Goal: Transaction & Acquisition: Purchase product/service

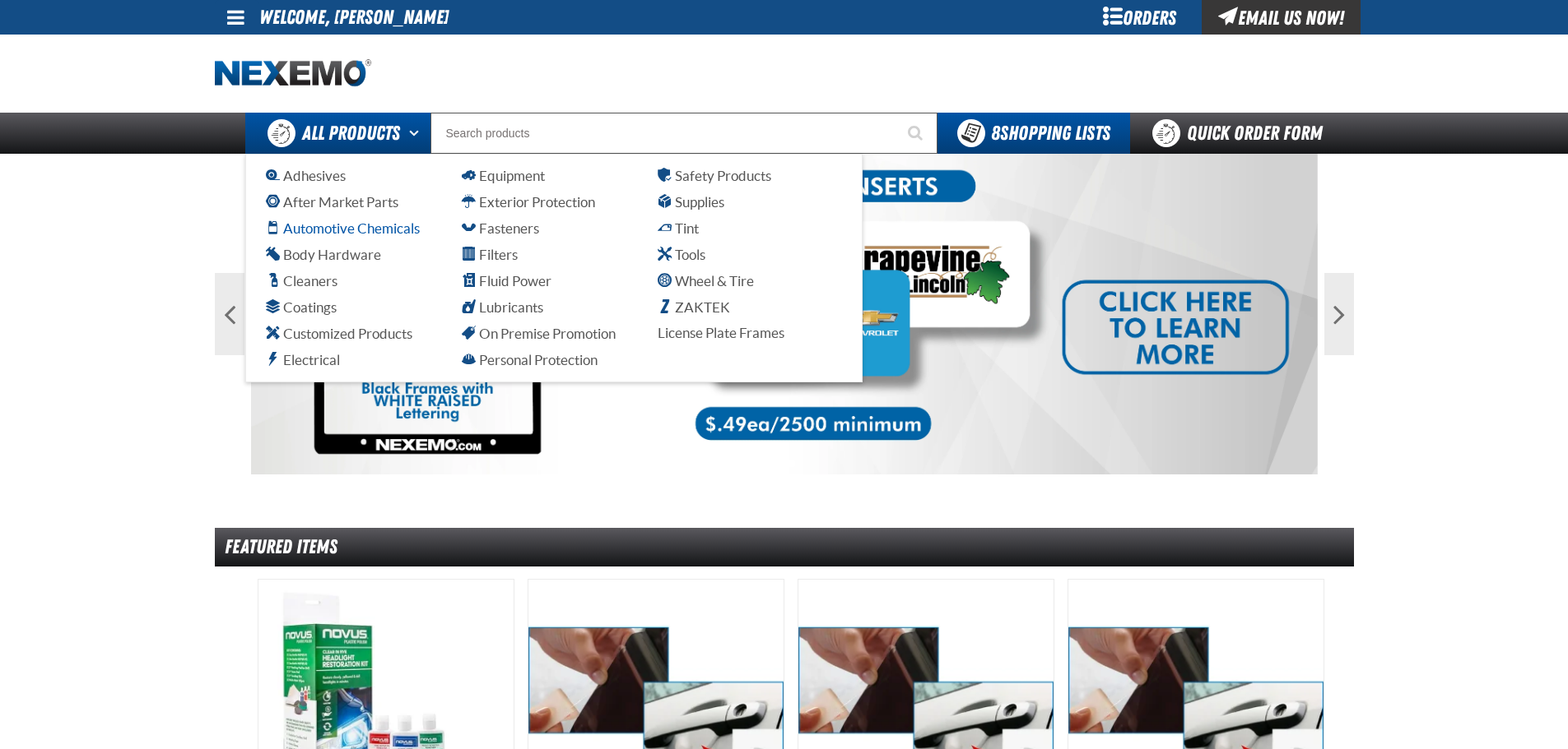
click at [406, 232] on span "Automotive Chemicals" at bounding box center [343, 228] width 154 height 16
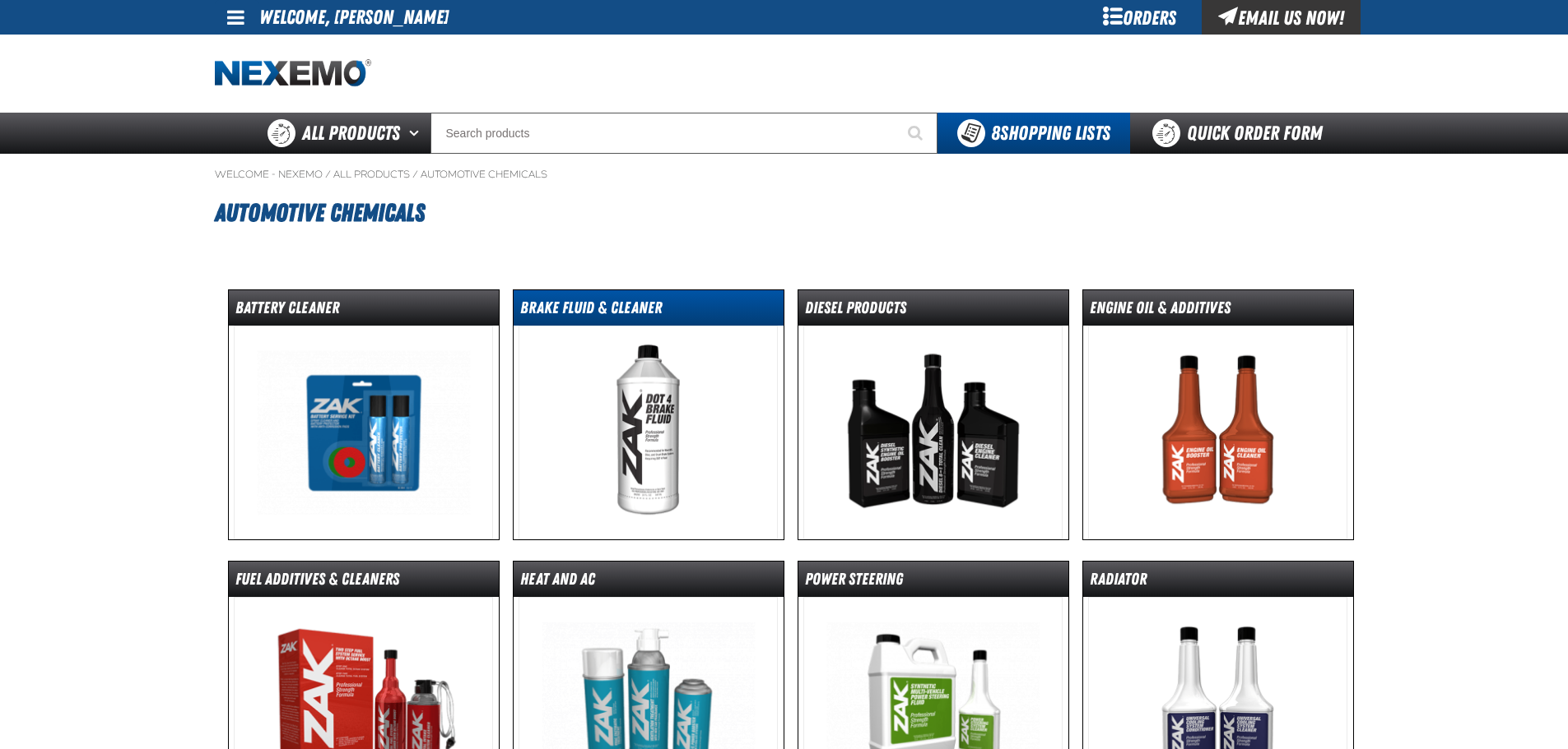
click at [631, 310] on dt "Brake Fluid & Cleaner" at bounding box center [648, 310] width 270 height 29
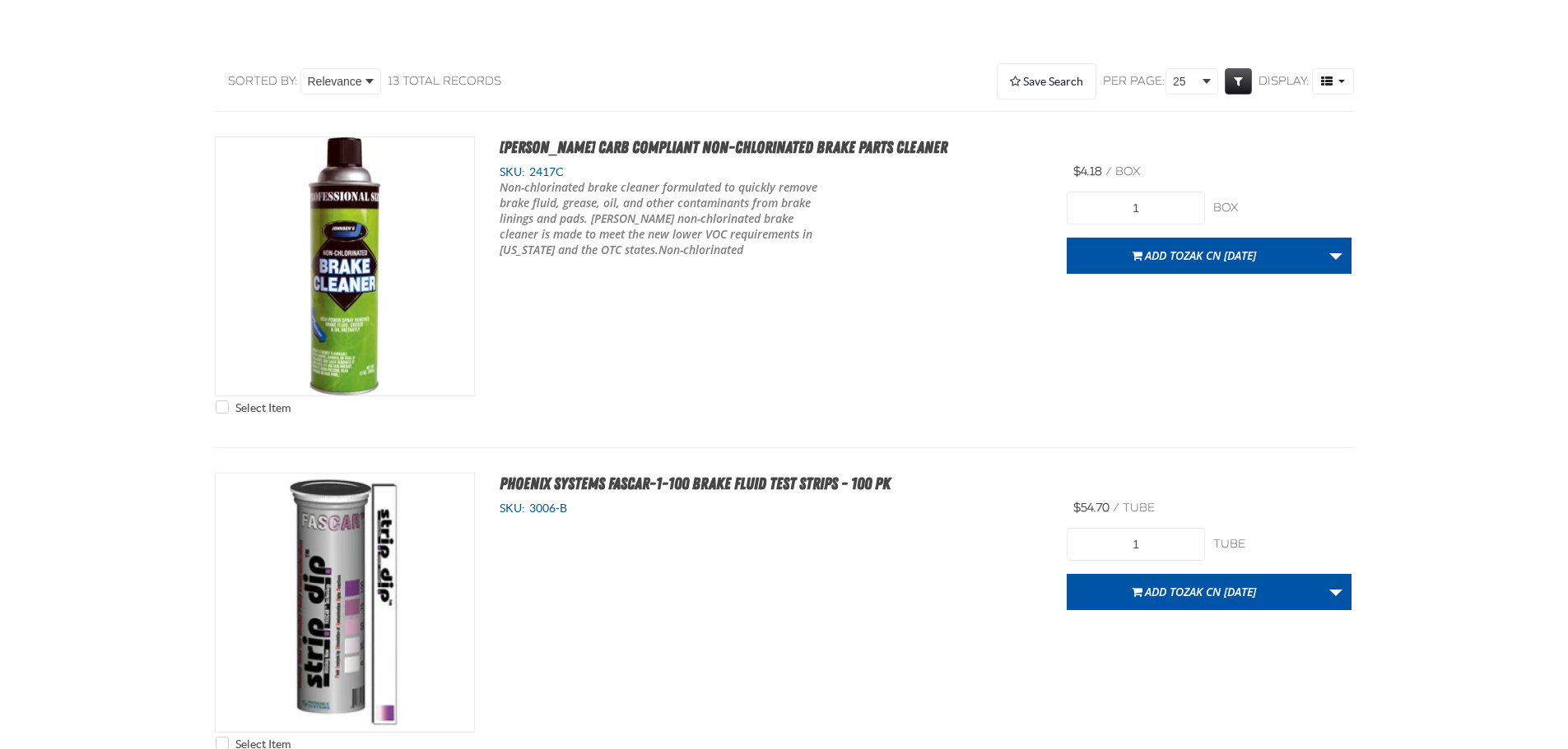
type input "12"
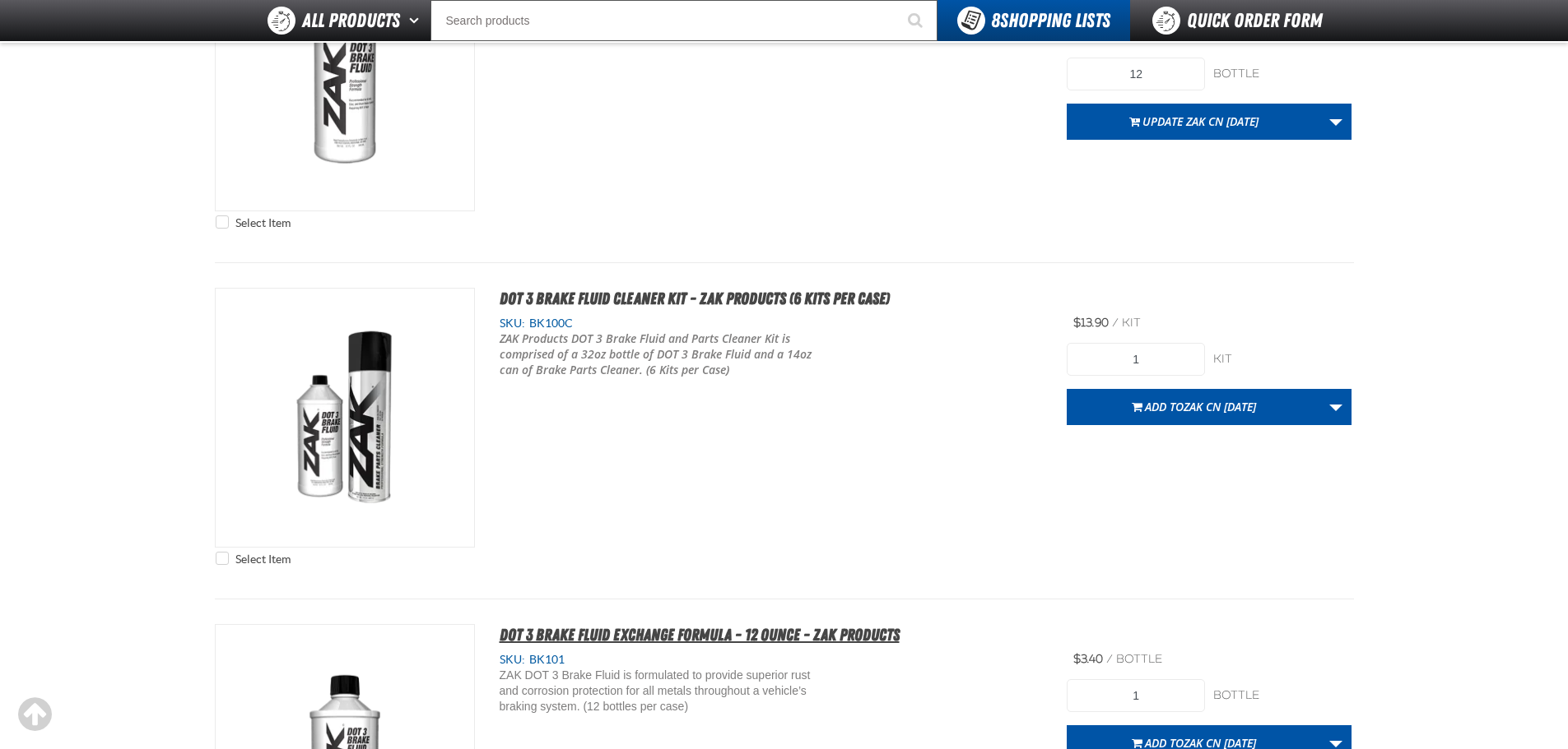
scroll to position [2220, 0]
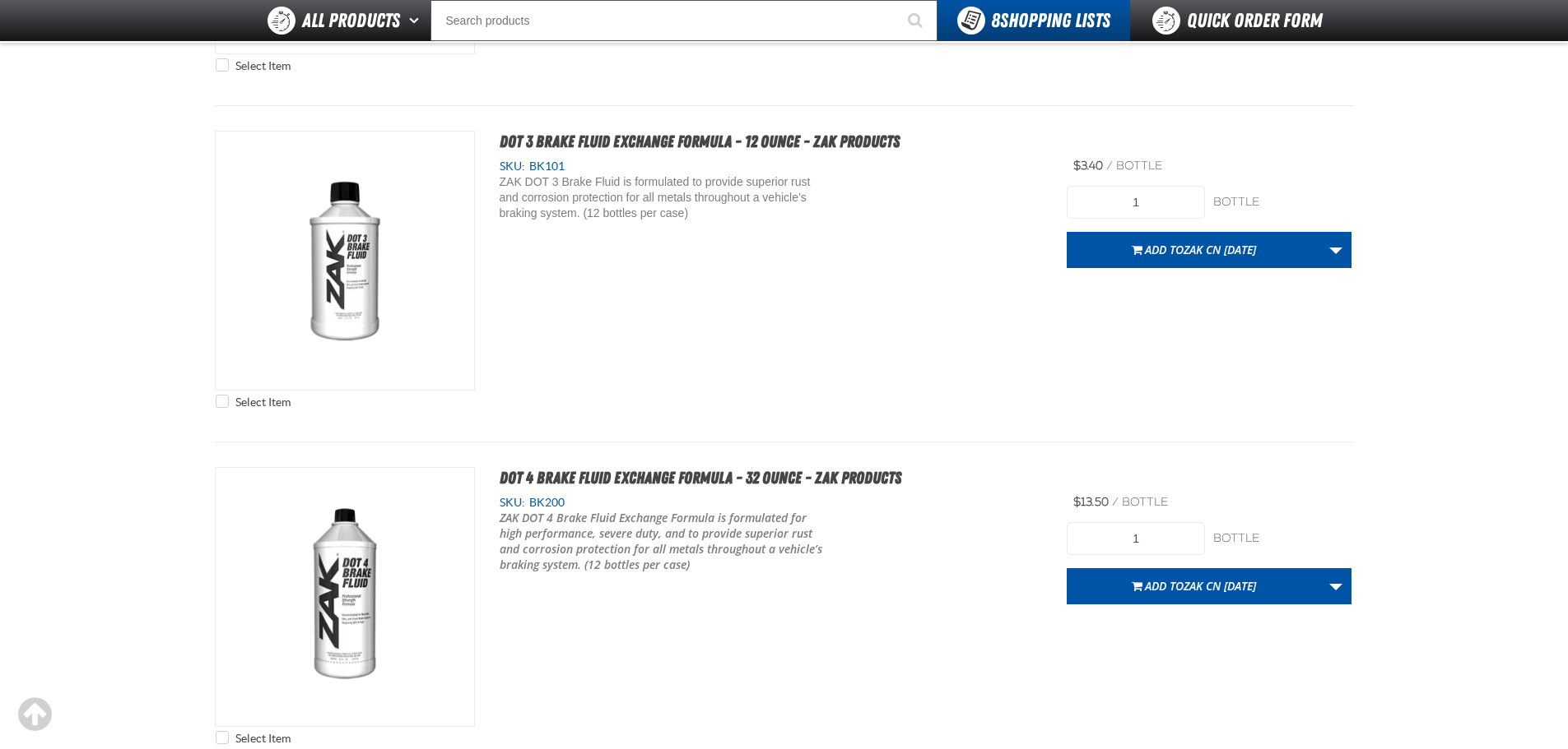
click at [1141, 371] on div "Select Item DOT 3 Brake Fluid Exchange Formula - 12 Ounce - ZAK Products SKU: B…" at bounding box center [784, 274] width 1139 height 287
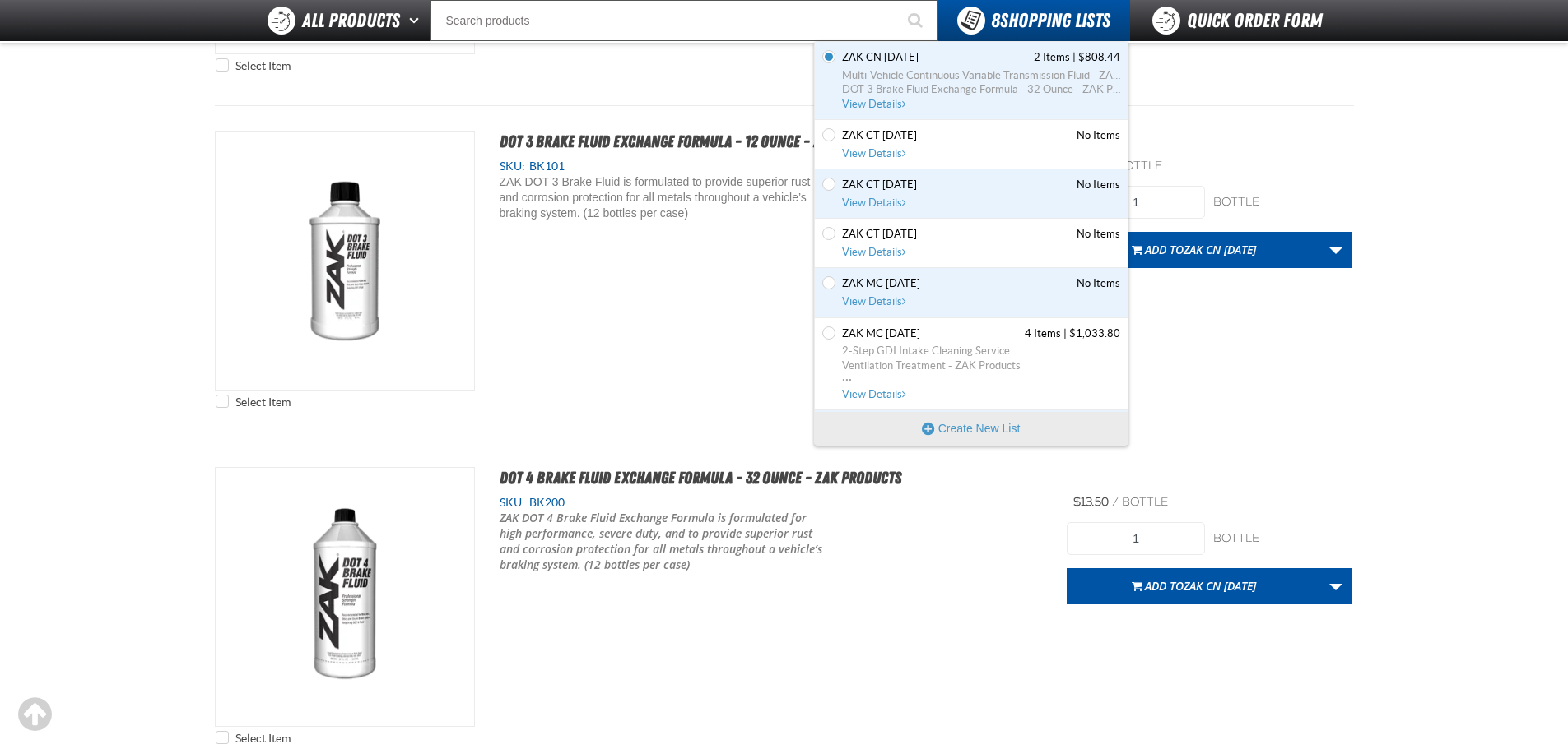
click at [962, 73] on span "Multi-Vehicle Continuous Variable Transmission Fluid - ZAK Products" at bounding box center [981, 75] width 278 height 15
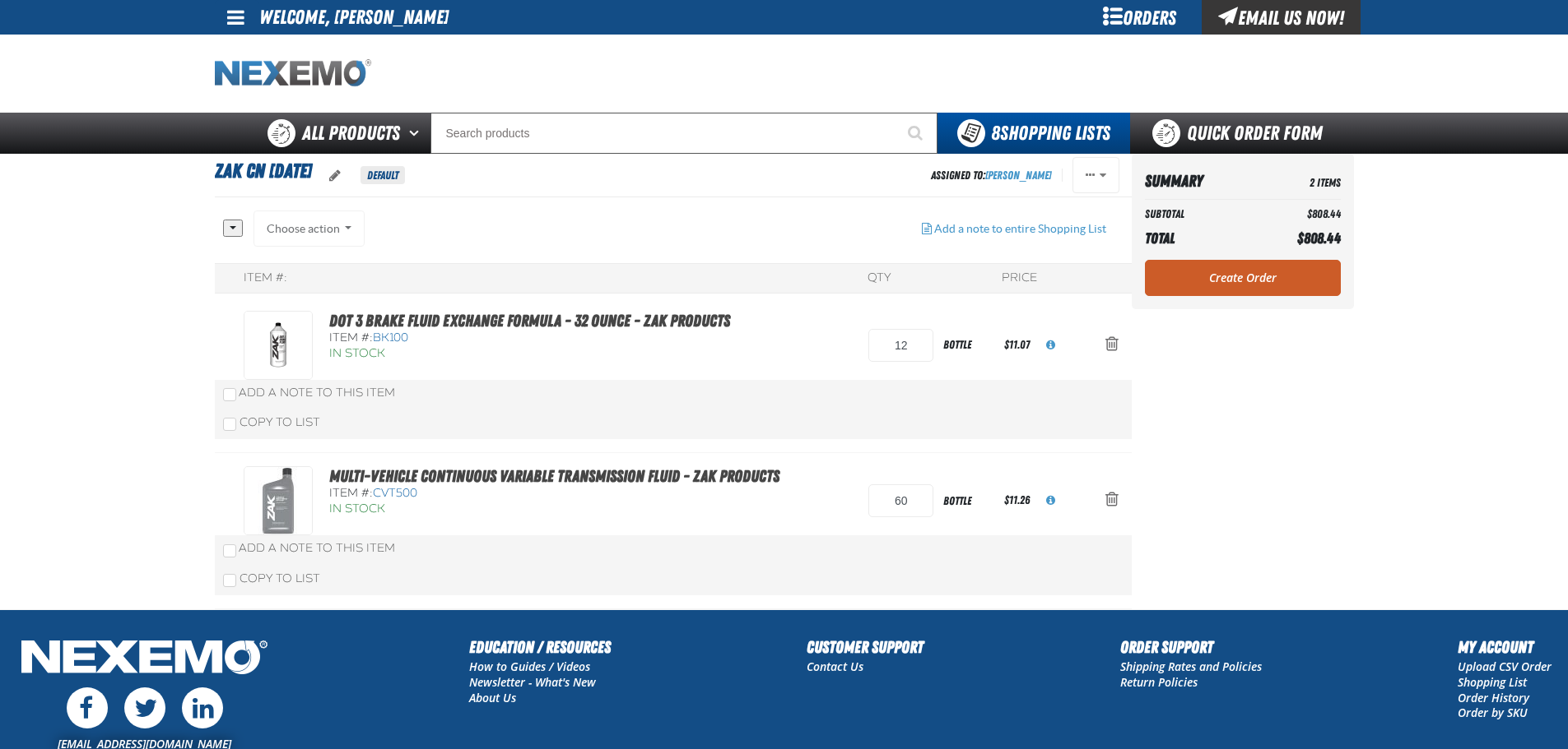
click at [230, 68] on img "Home" at bounding box center [293, 73] width 156 height 29
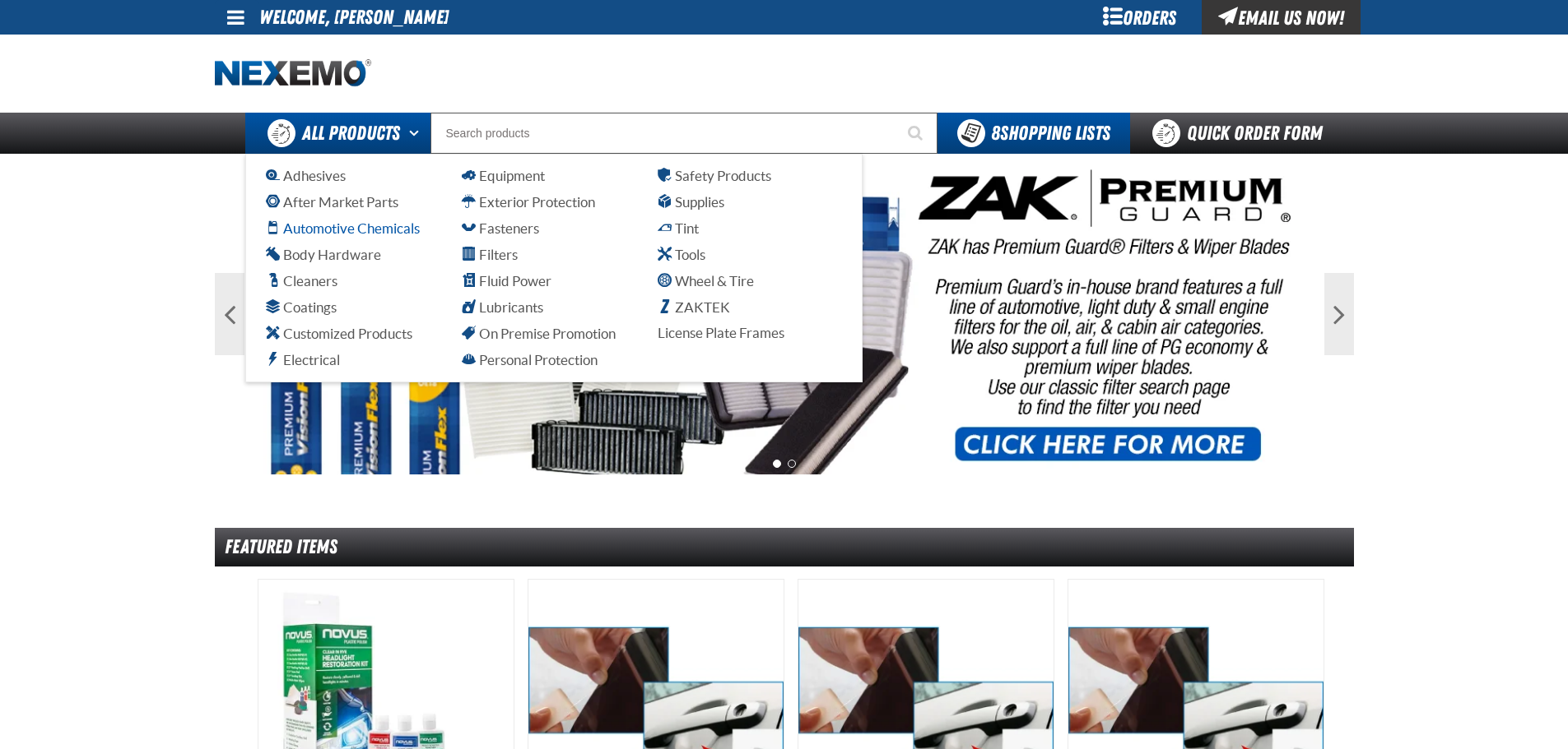
click at [358, 229] on span "Automotive Chemicals" at bounding box center [343, 228] width 154 height 16
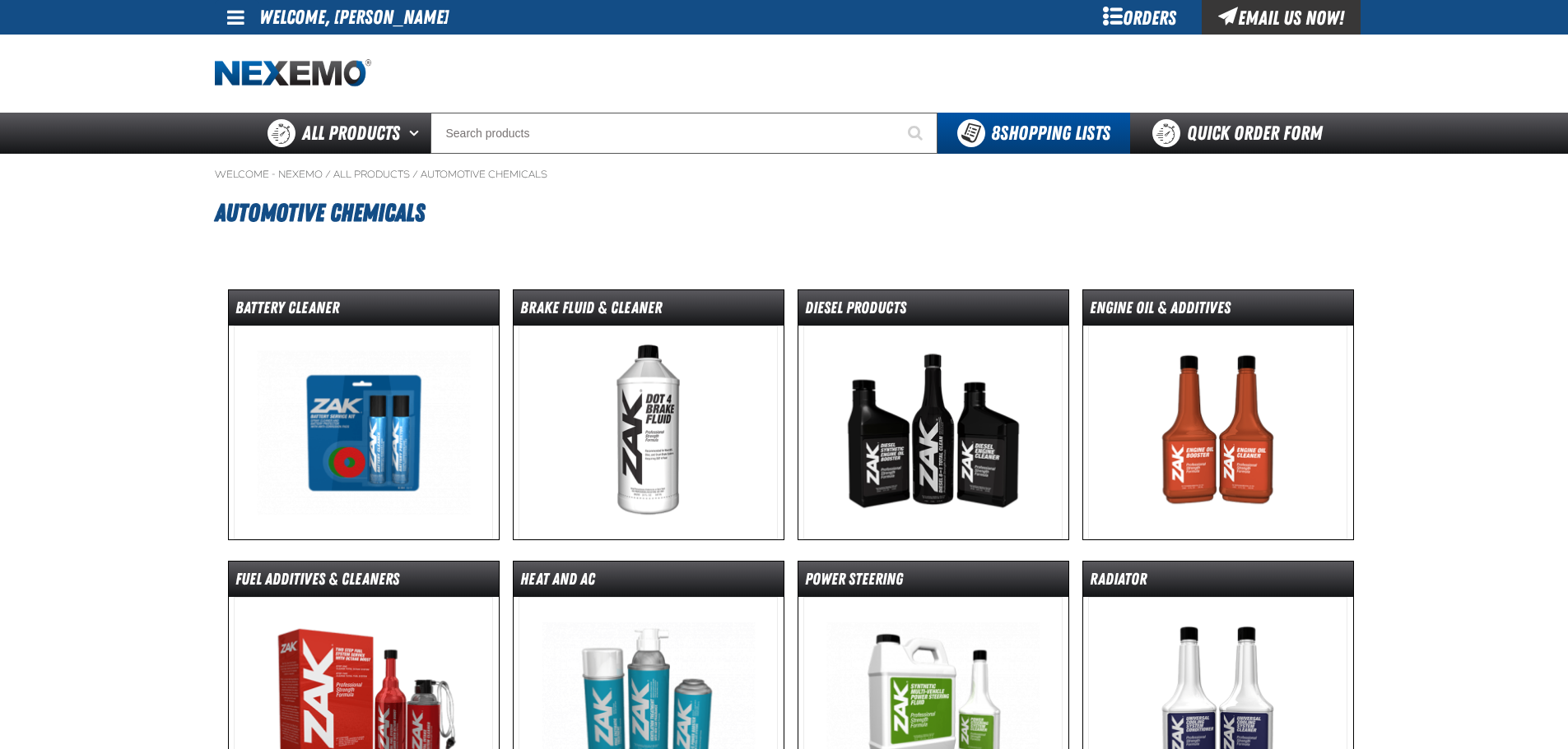
click at [651, 422] on img at bounding box center [648, 433] width 259 height 213
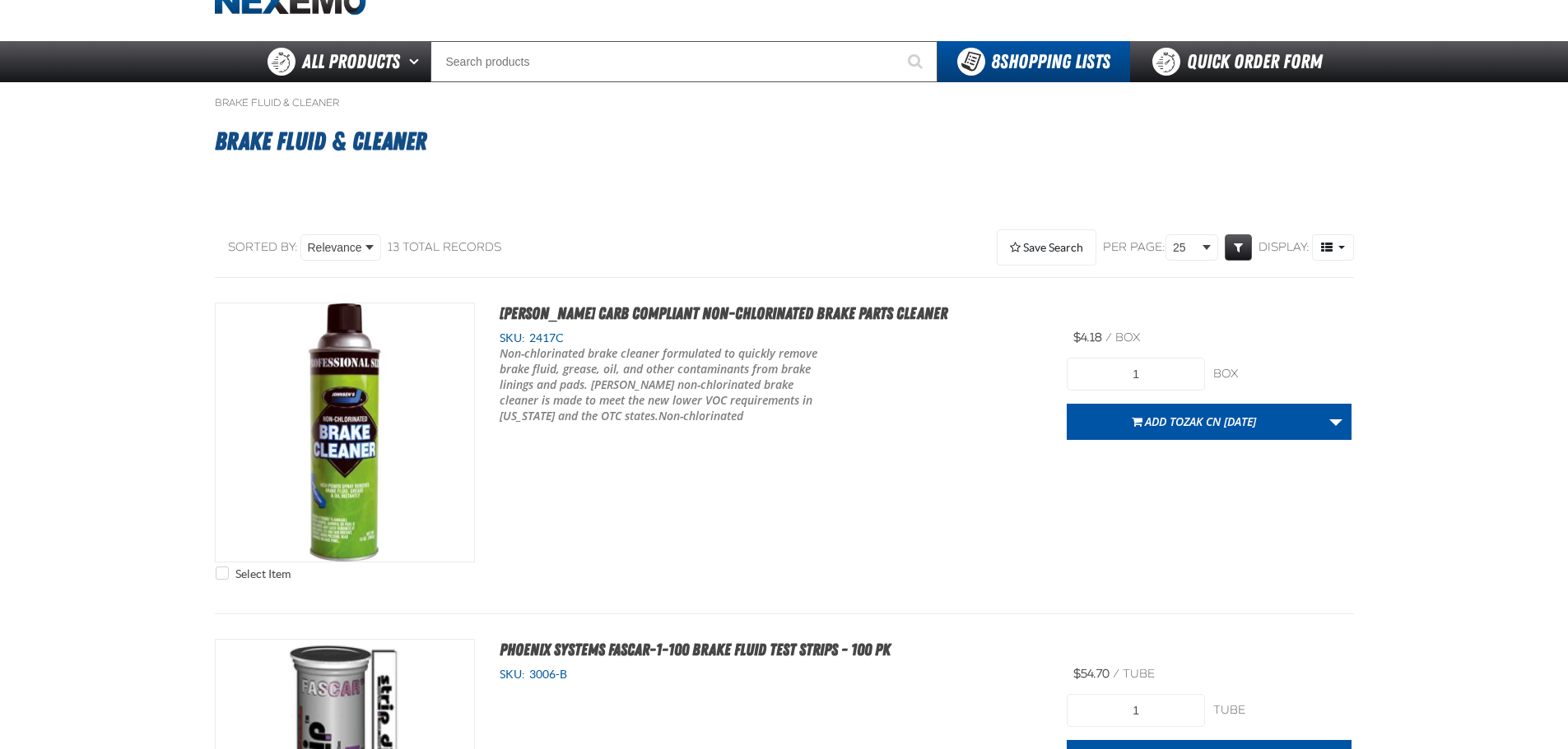
type input "12"
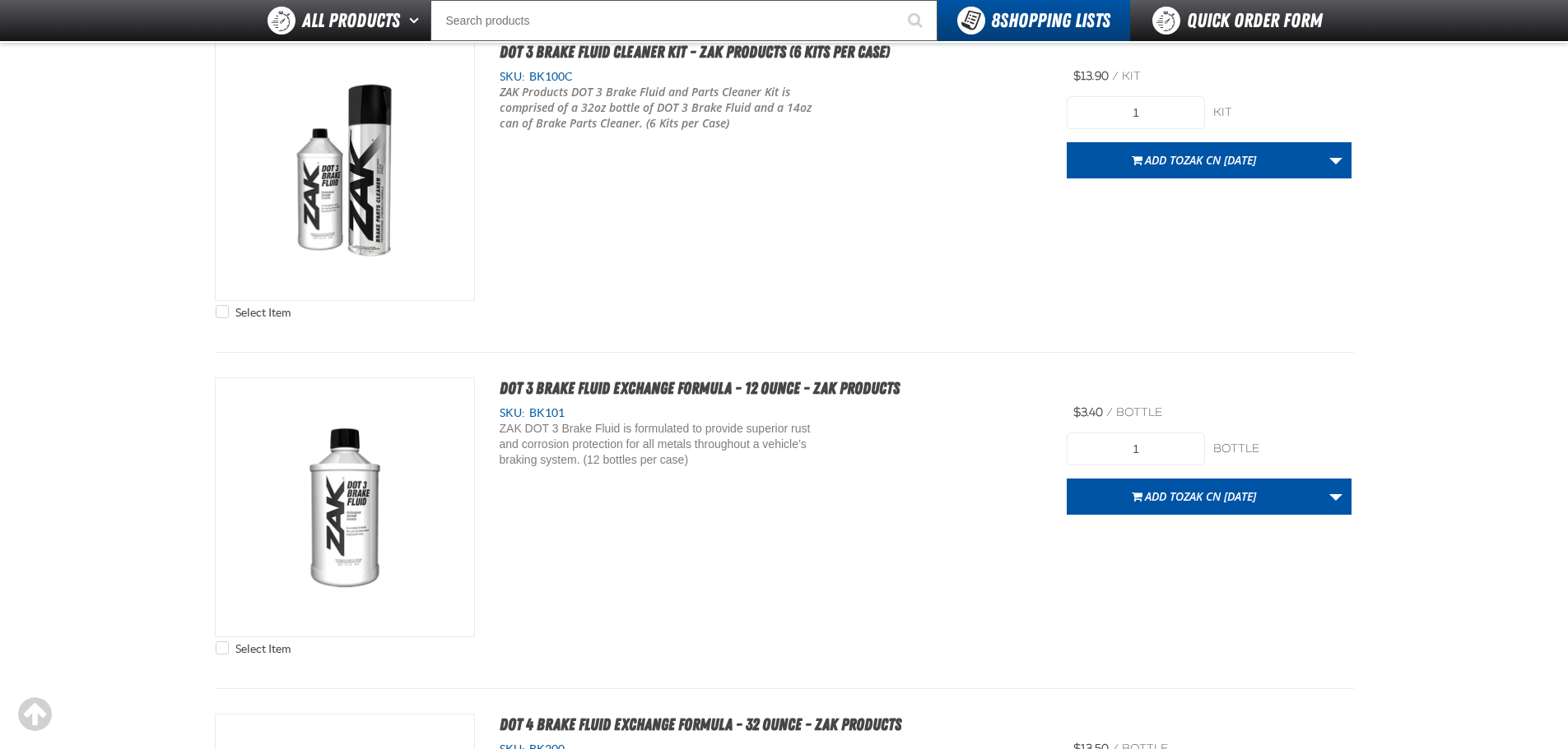
scroll to position [2303, 0]
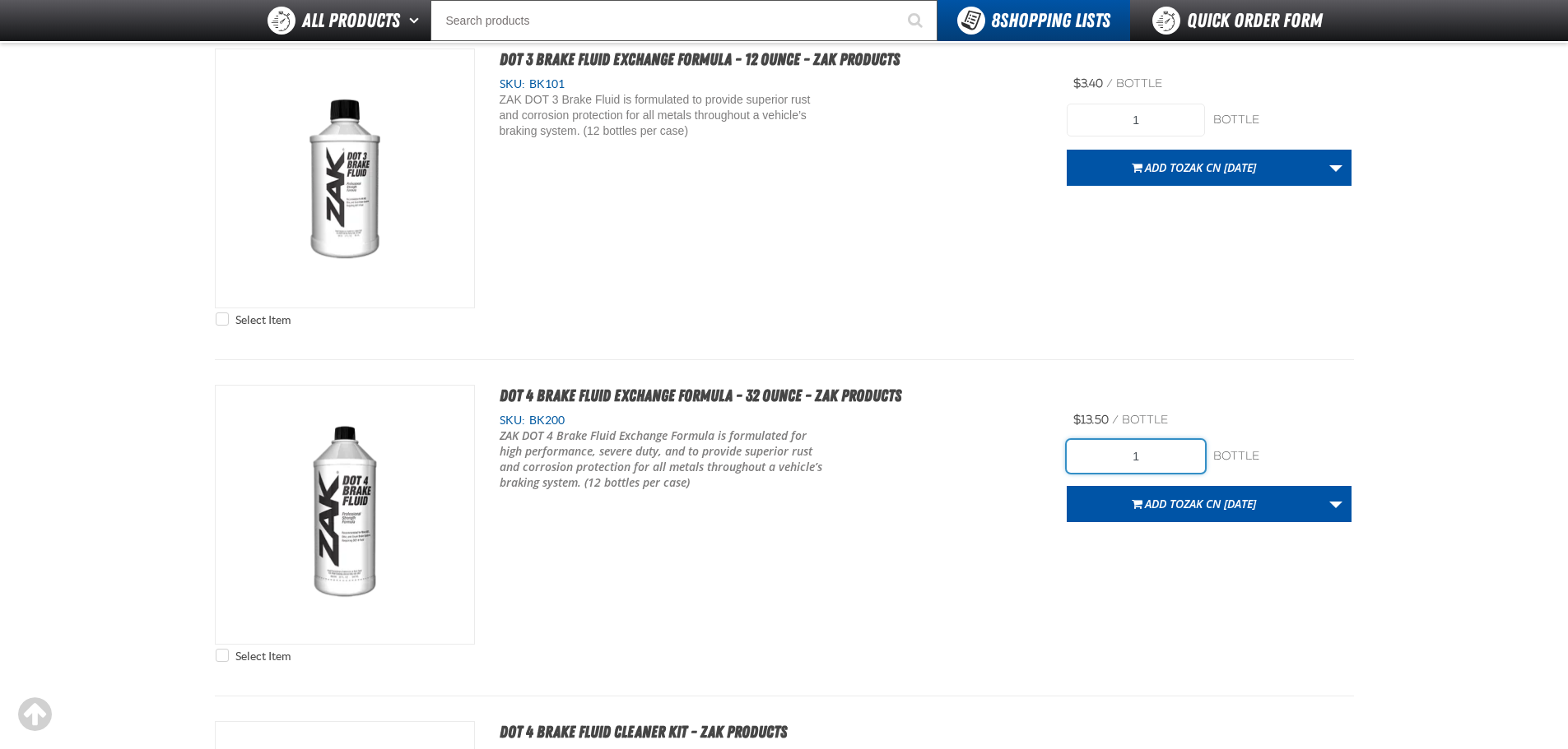
click at [1165, 459] on input "1" at bounding box center [1136, 456] width 138 height 33
click at [1164, 459] on input "1" at bounding box center [1136, 456] width 138 height 33
type input "36"
click at [1347, 518] on link "More Actions" at bounding box center [1336, 504] width 32 height 37
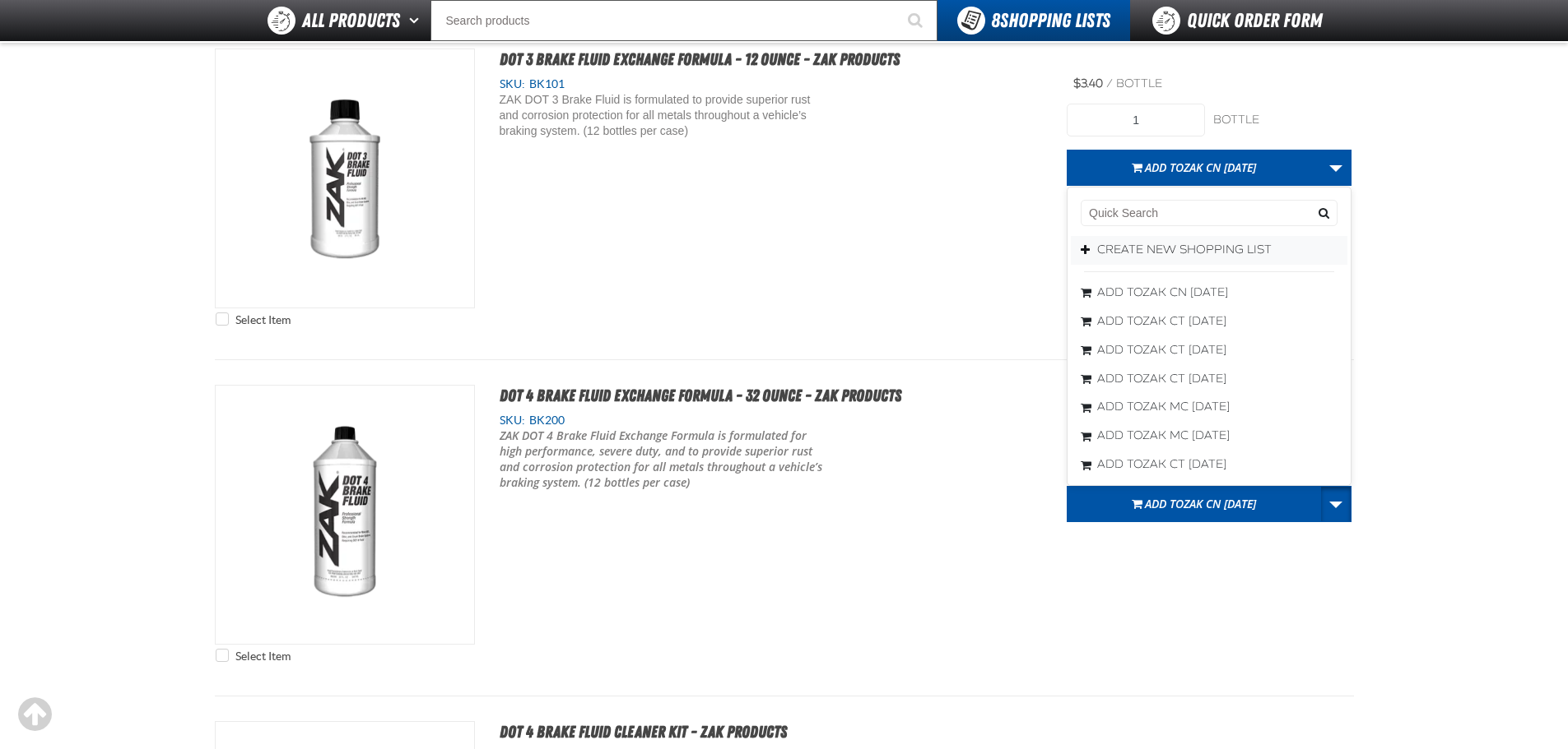
click at [1203, 253] on button "Create New Shopping List" at bounding box center [1209, 250] width 277 height 29
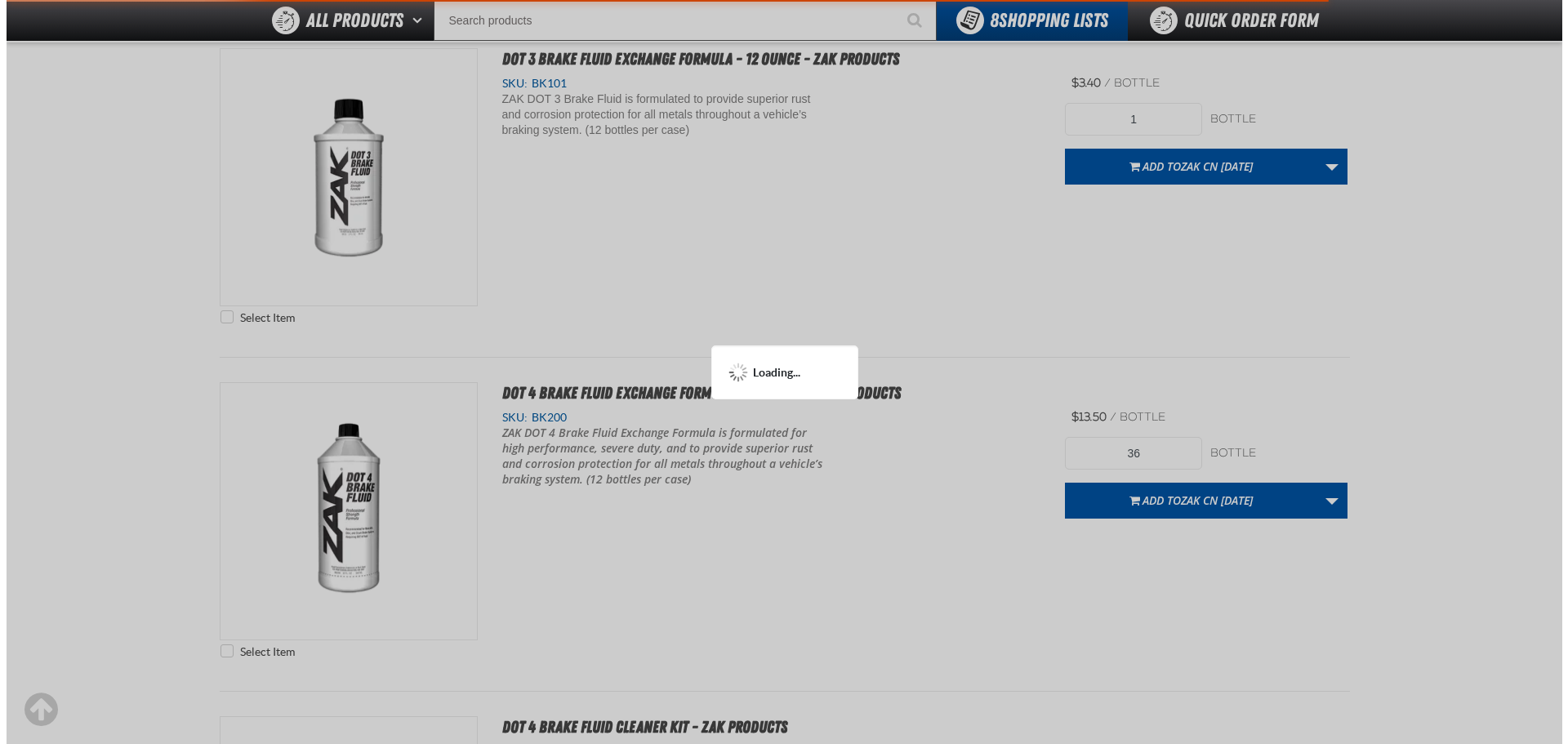
scroll to position [0, 0]
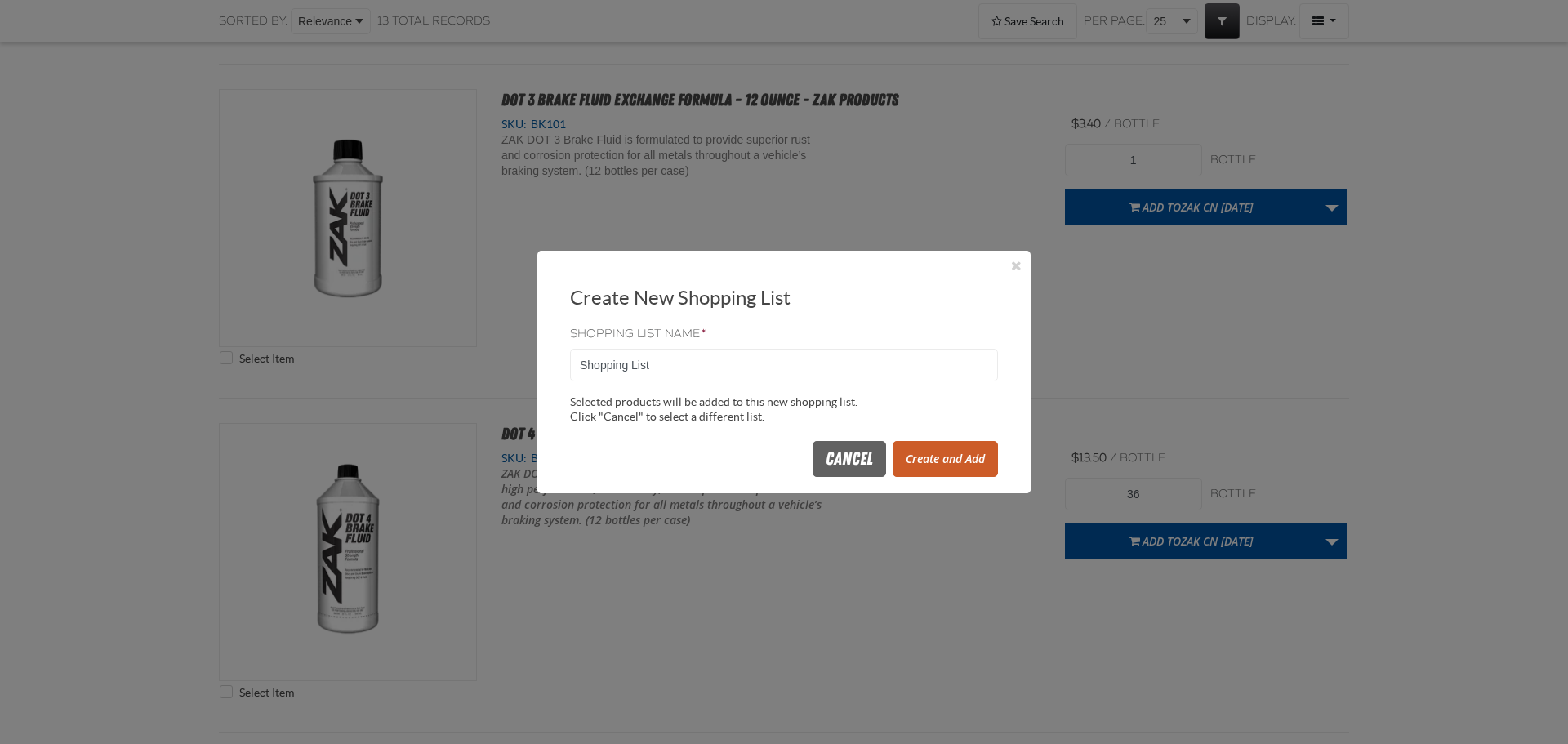
click at [952, 465] on button "Create and Add" at bounding box center [945, 458] width 105 height 36
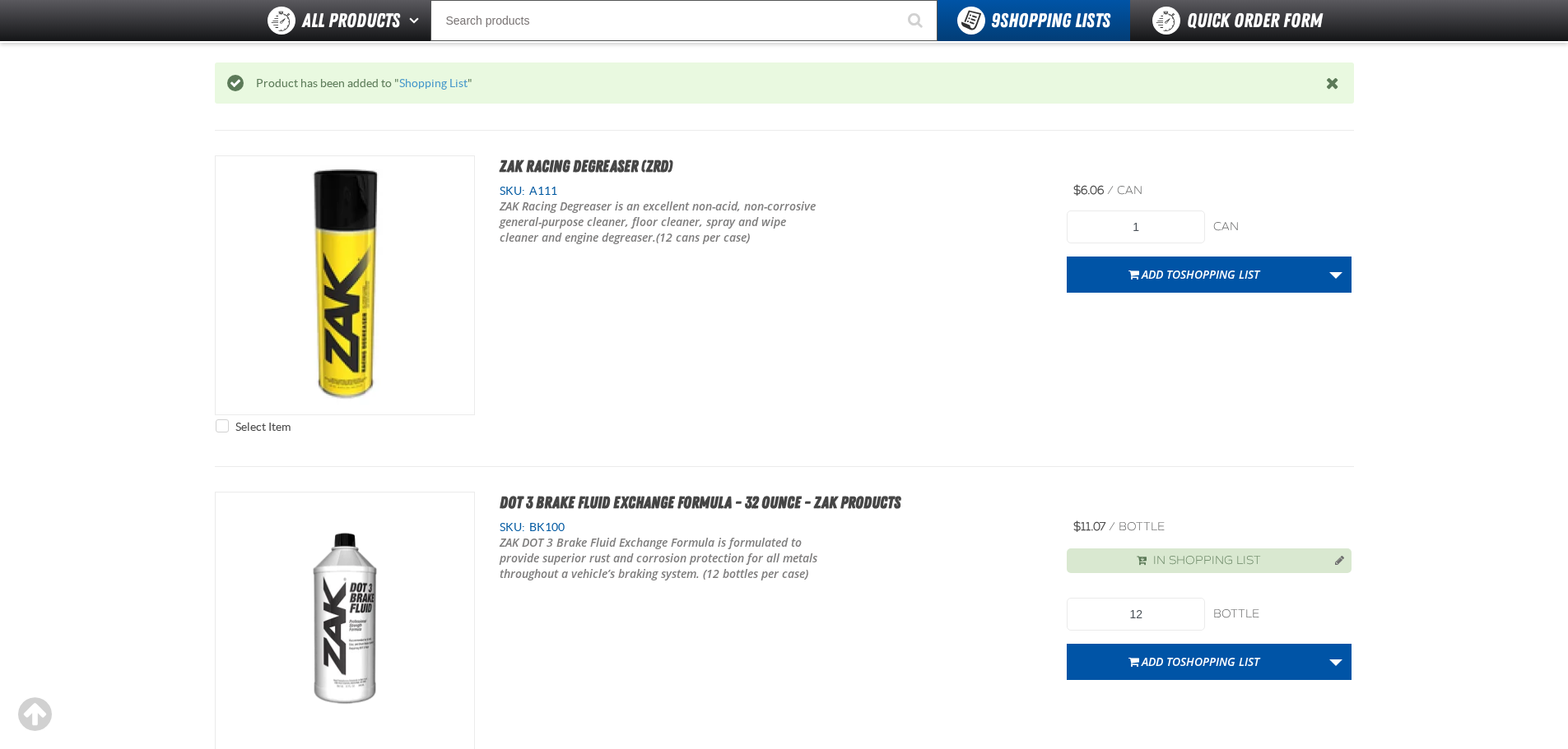
scroll to position [1232, 0]
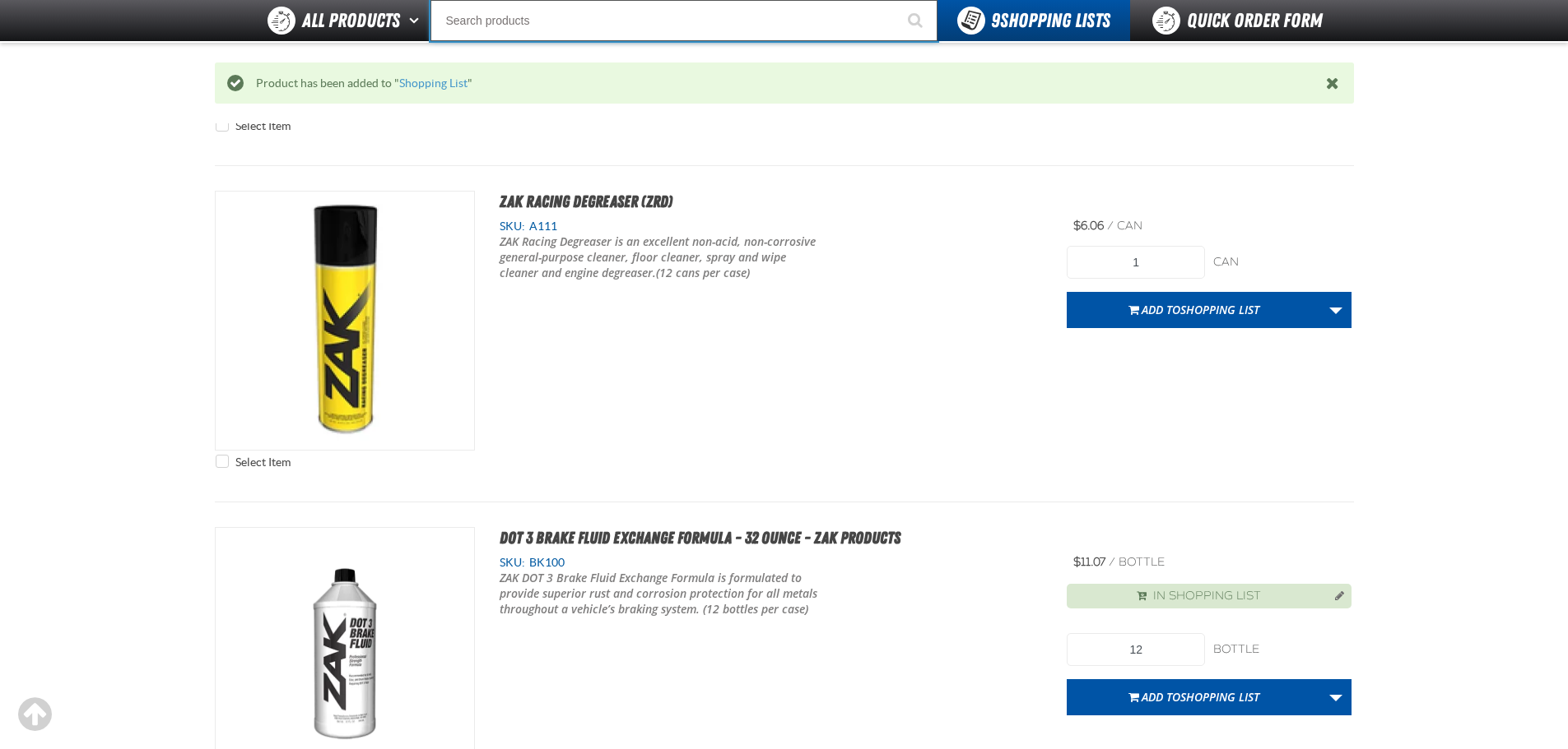
click at [671, 27] on input "Search" at bounding box center [683, 21] width 507 height 42
type input "C"
type input "C Alkaline Battery 1.5 Volt (12 per pack)"
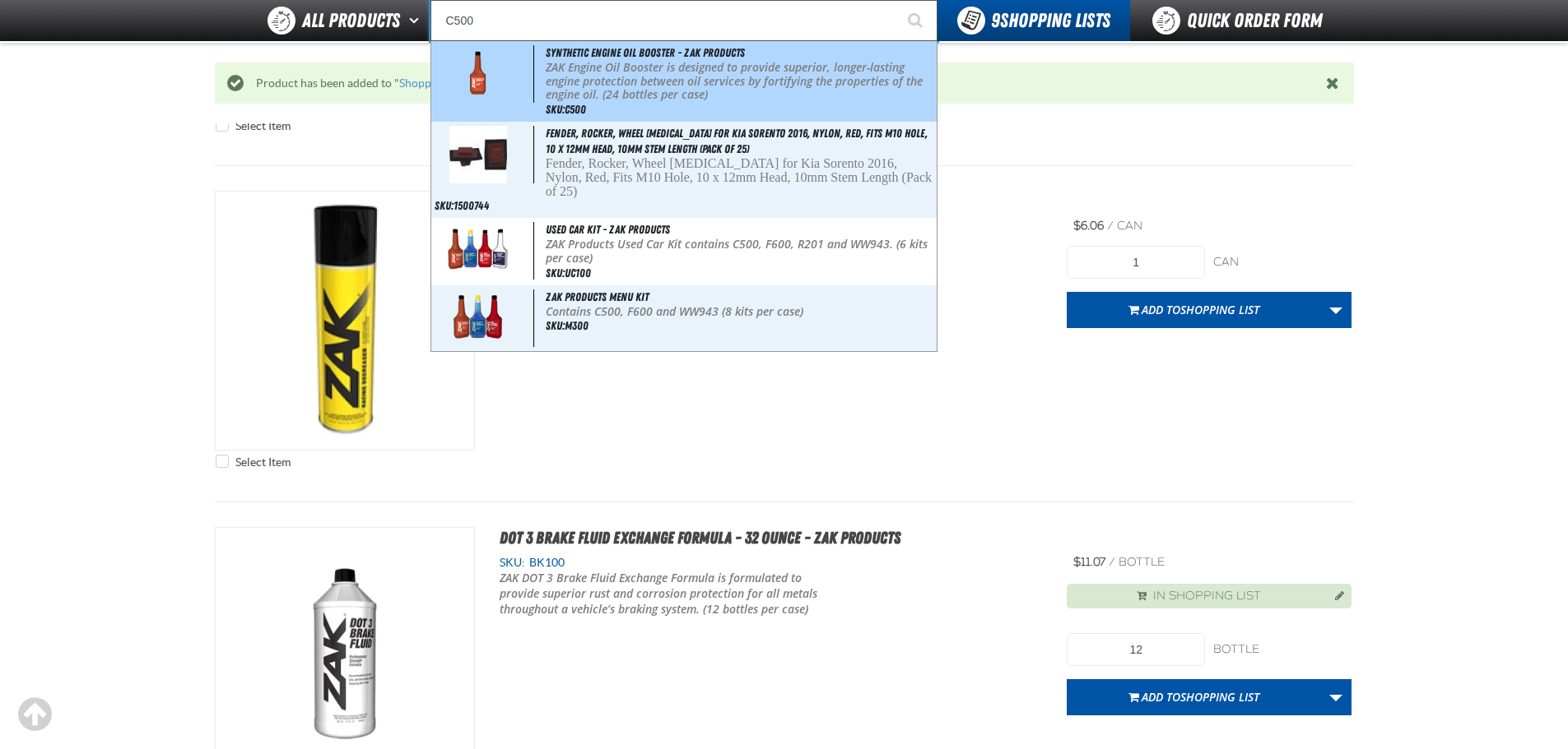
click at [684, 67] on p "ZAK Engine Oil Booster is designed to provide superior, longer-lasting engine p…" at bounding box center [740, 82] width 388 height 42
type input "Synthetic Engine Oil Booster - ZAK Products"
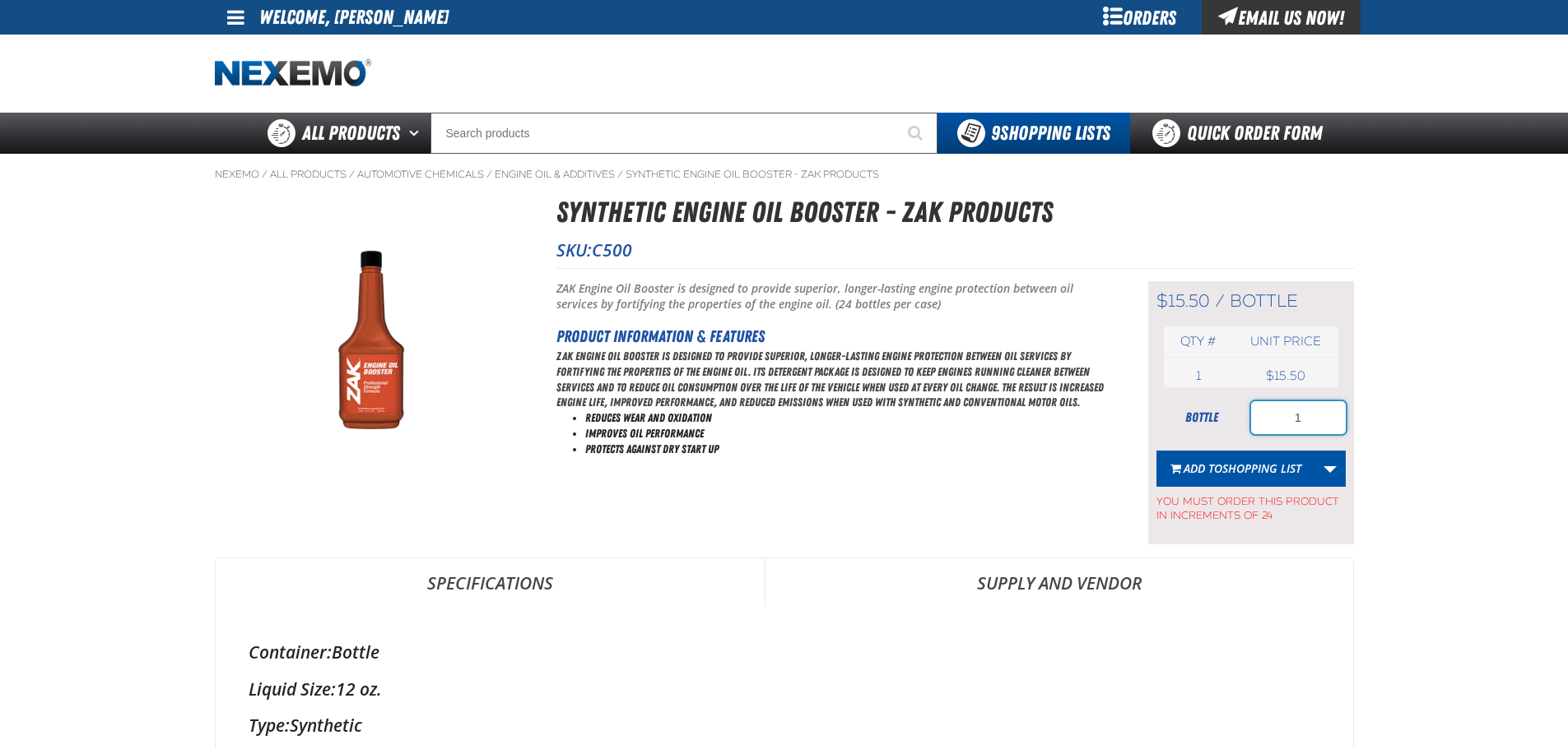
click at [1314, 416] on input "1" at bounding box center [1298, 417] width 95 height 33
click at [1252, 469] on span "Shopping List" at bounding box center [1262, 468] width 79 height 16
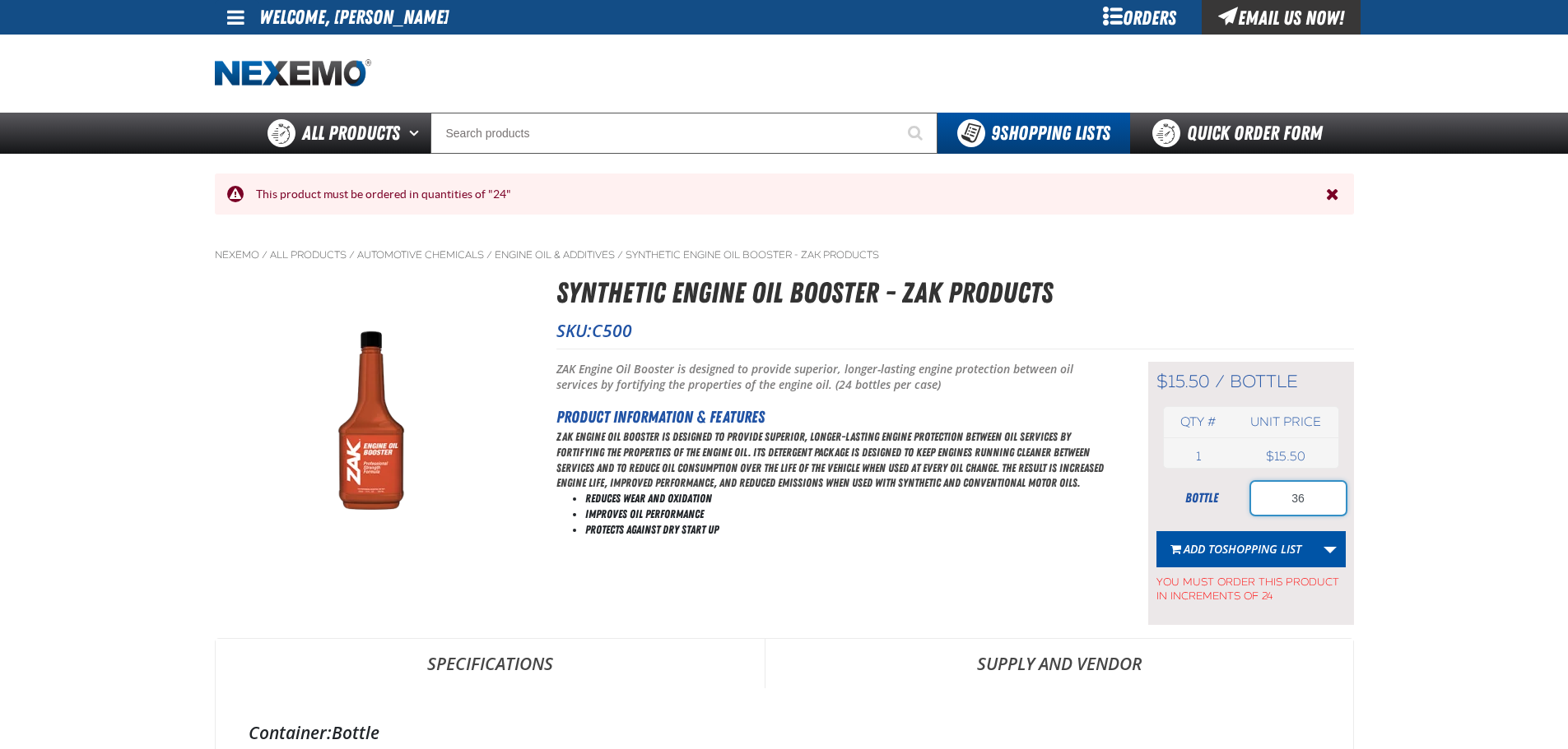
click at [1318, 498] on input "36" at bounding box center [1298, 498] width 95 height 33
click at [1315, 498] on input "36" at bounding box center [1298, 498] width 95 height 33
click at [1314, 498] on input "36" at bounding box center [1298, 498] width 95 height 33
type input "48"
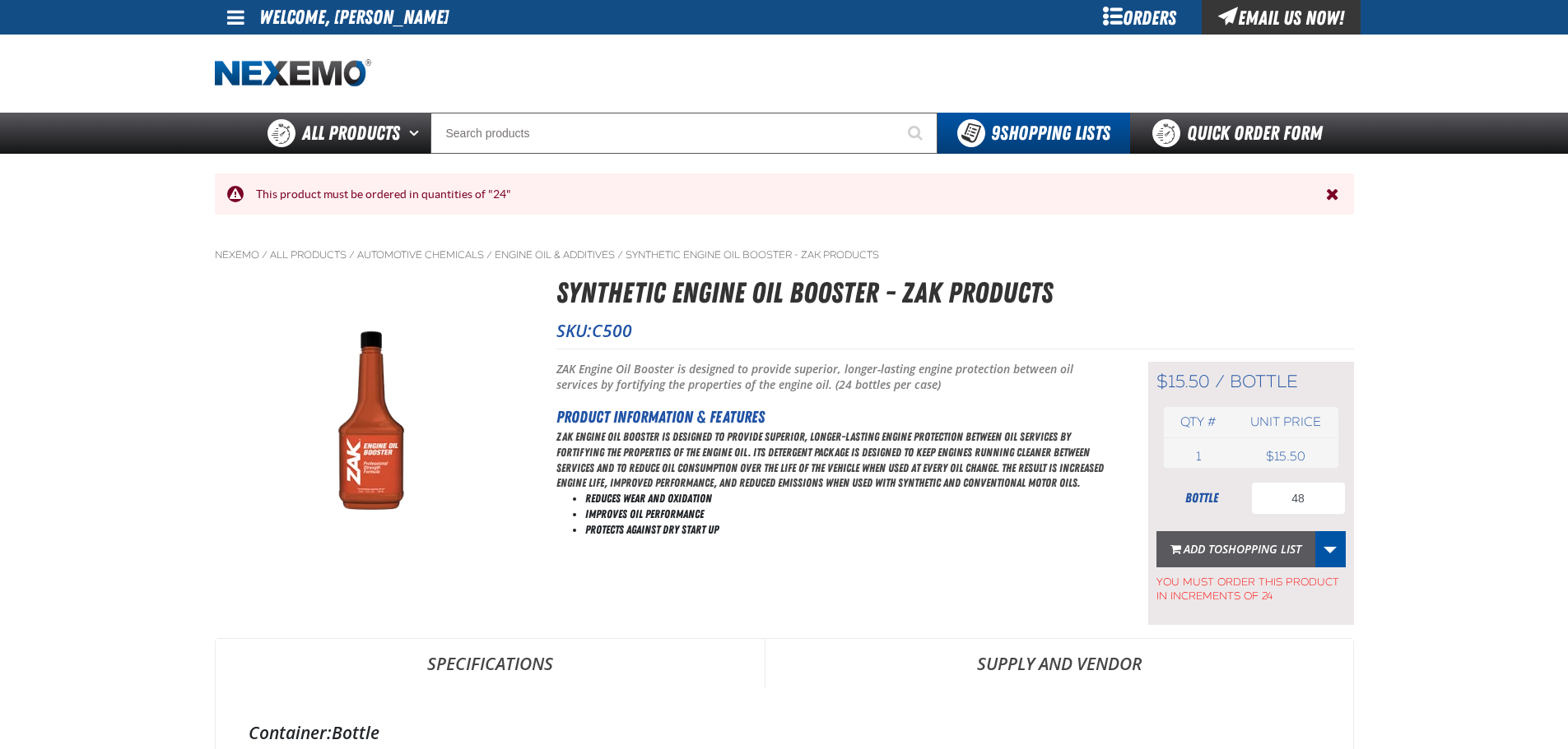
click at [1237, 538] on button "Add to Shopping List" at bounding box center [1236, 549] width 159 height 37
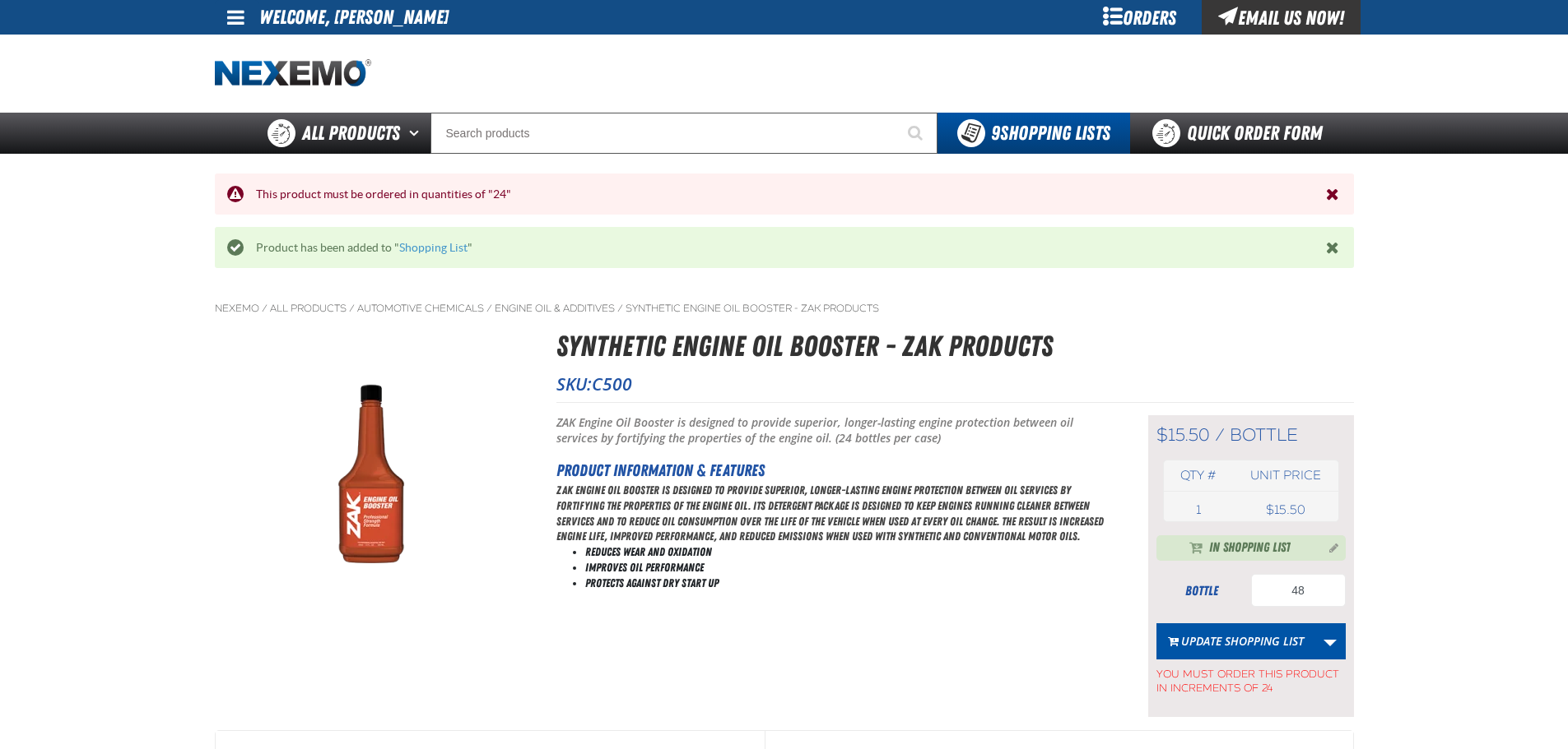
click at [220, 20] on link at bounding box center [236, 17] width 44 height 35
click at [245, 46] on link "My Account My Account" at bounding box center [259, 49] width 73 height 16
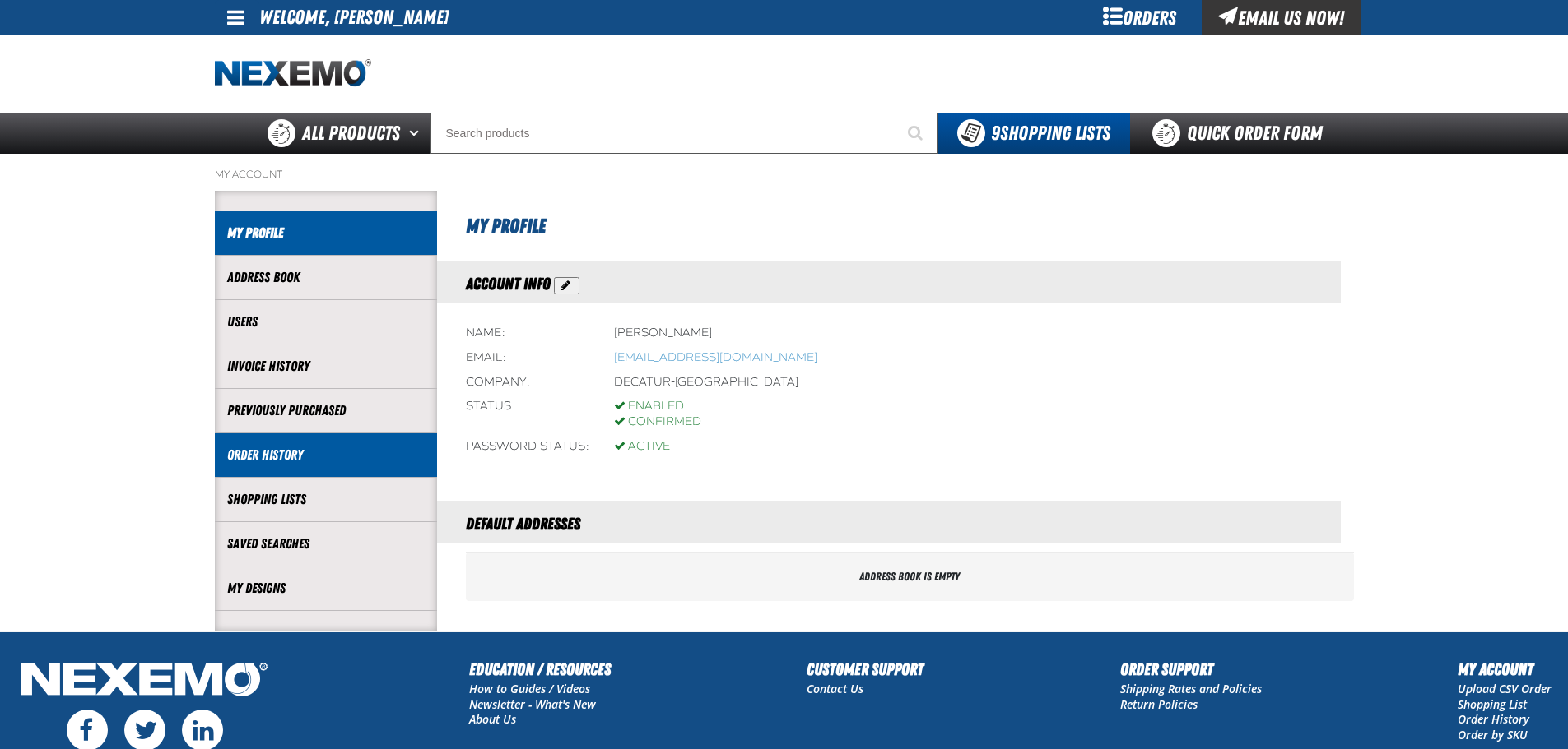
click at [303, 458] on link "Order History" at bounding box center [326, 455] width 198 height 19
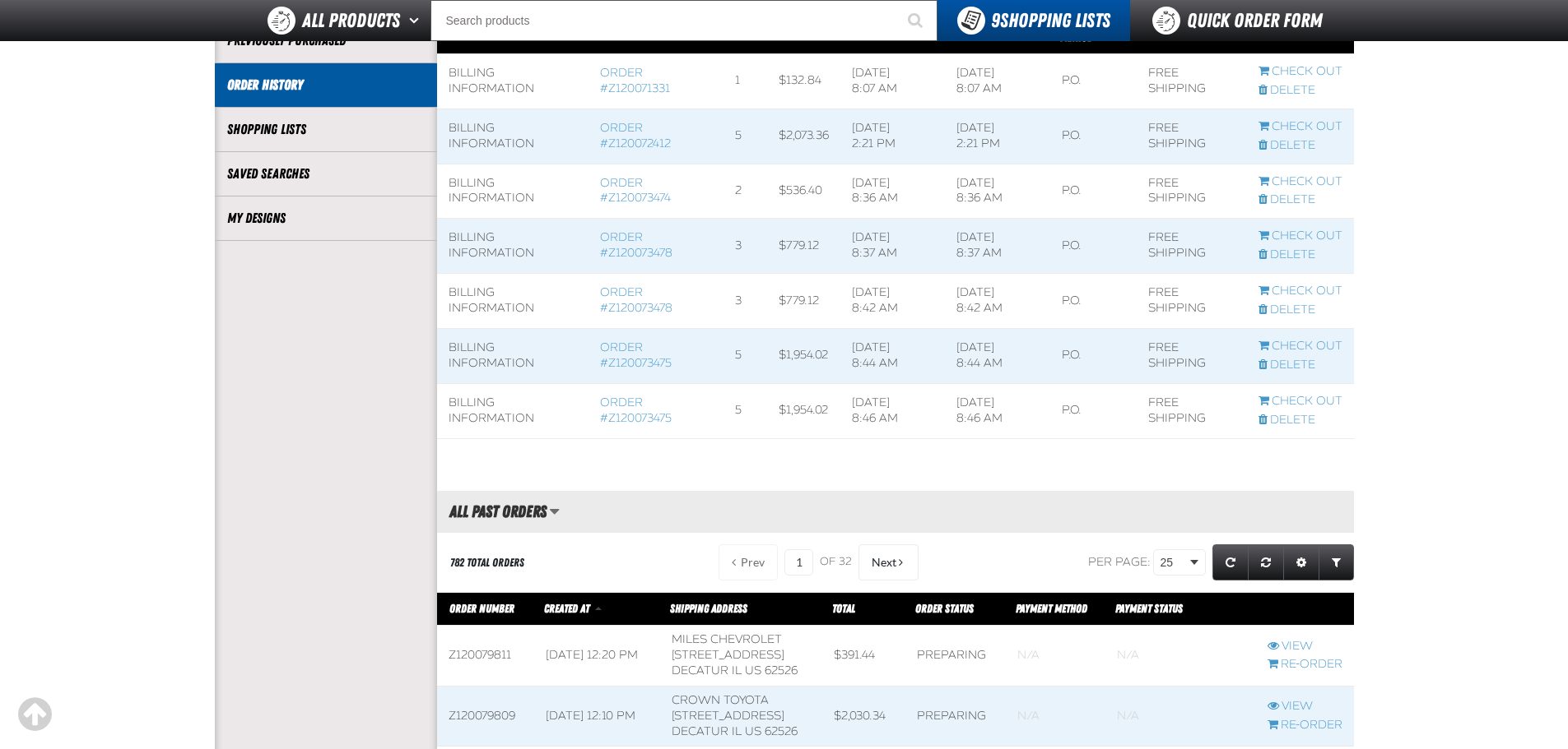
scroll to position [658, 0]
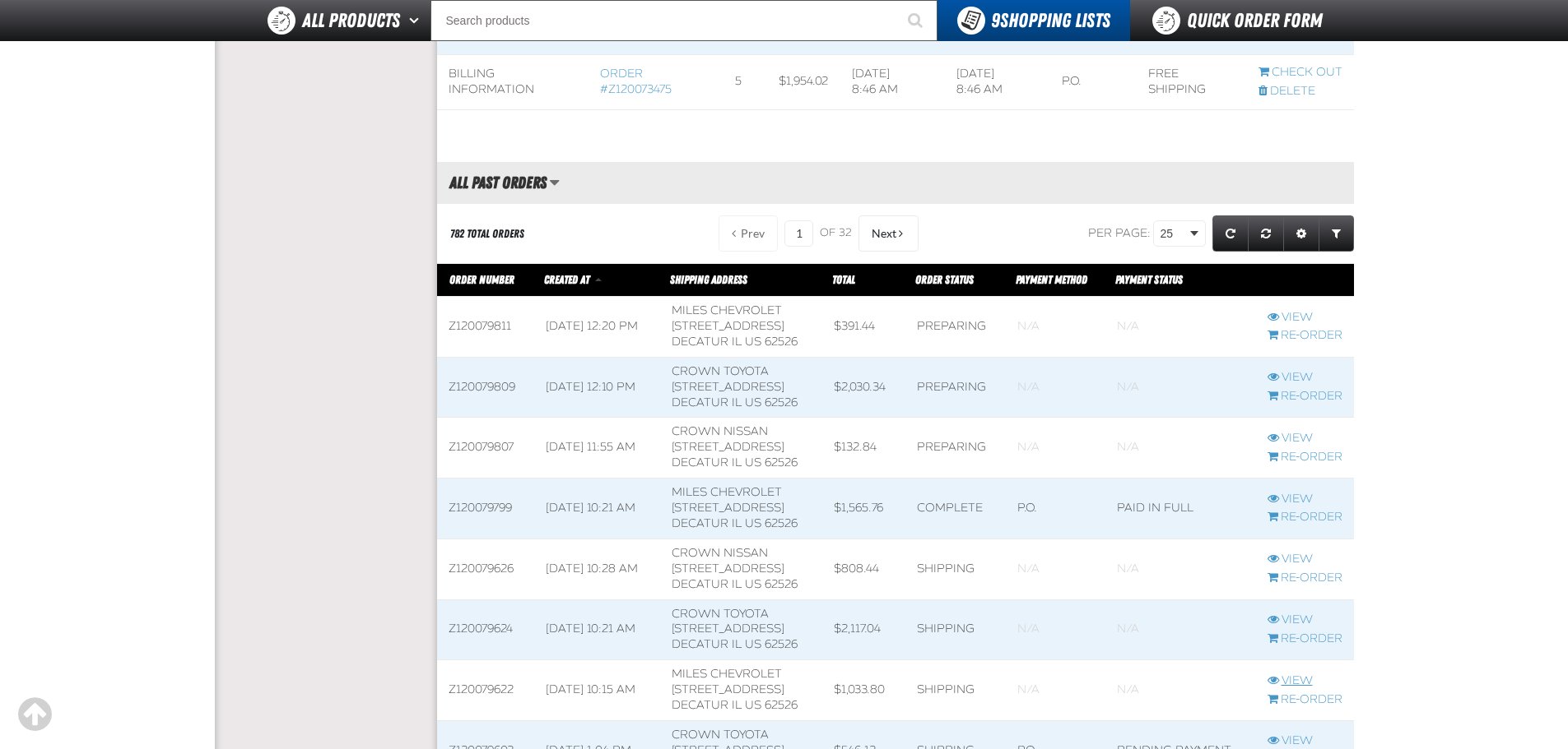
click at [1278, 681] on link "View" at bounding box center [1305, 682] width 75 height 16
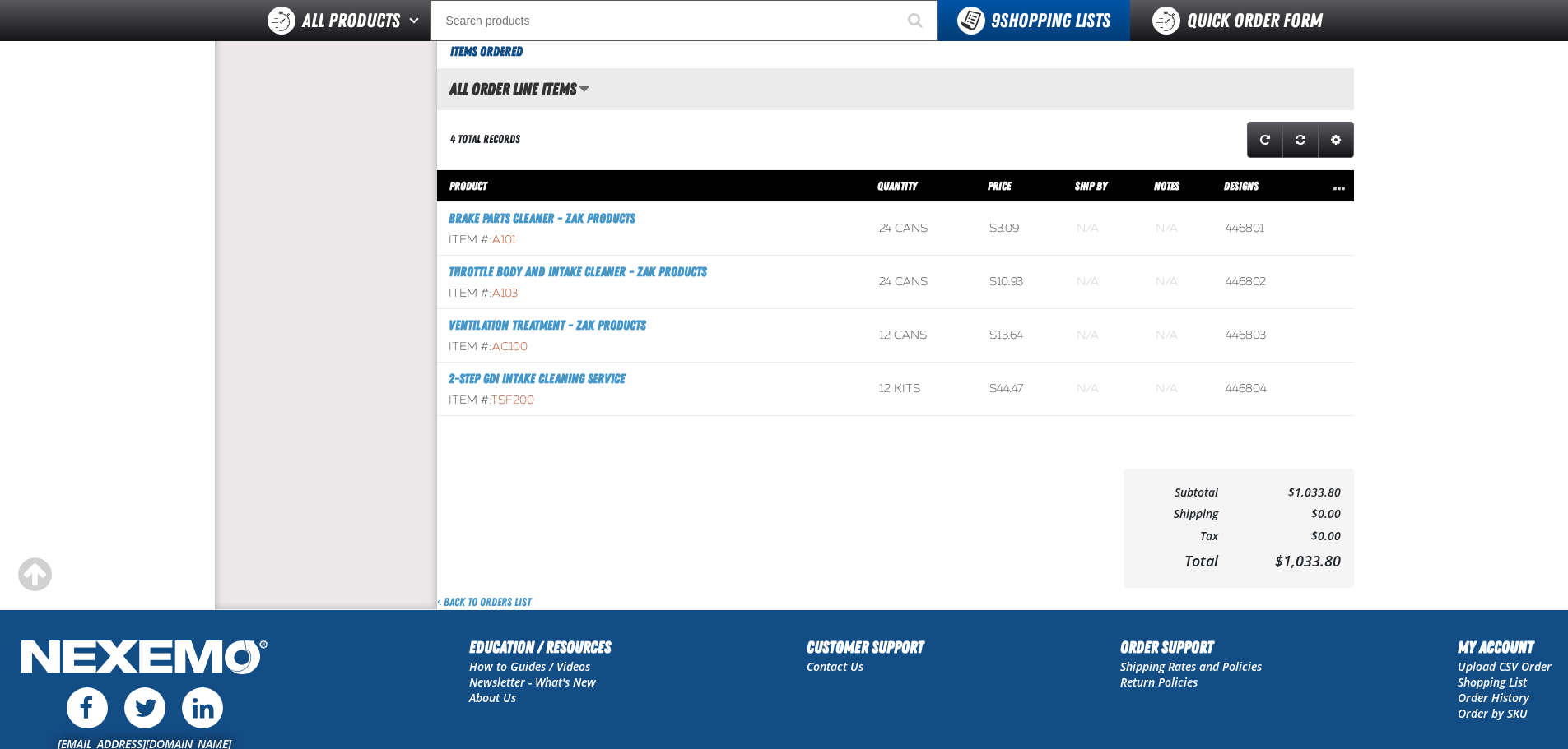
scroll to position [822, 0]
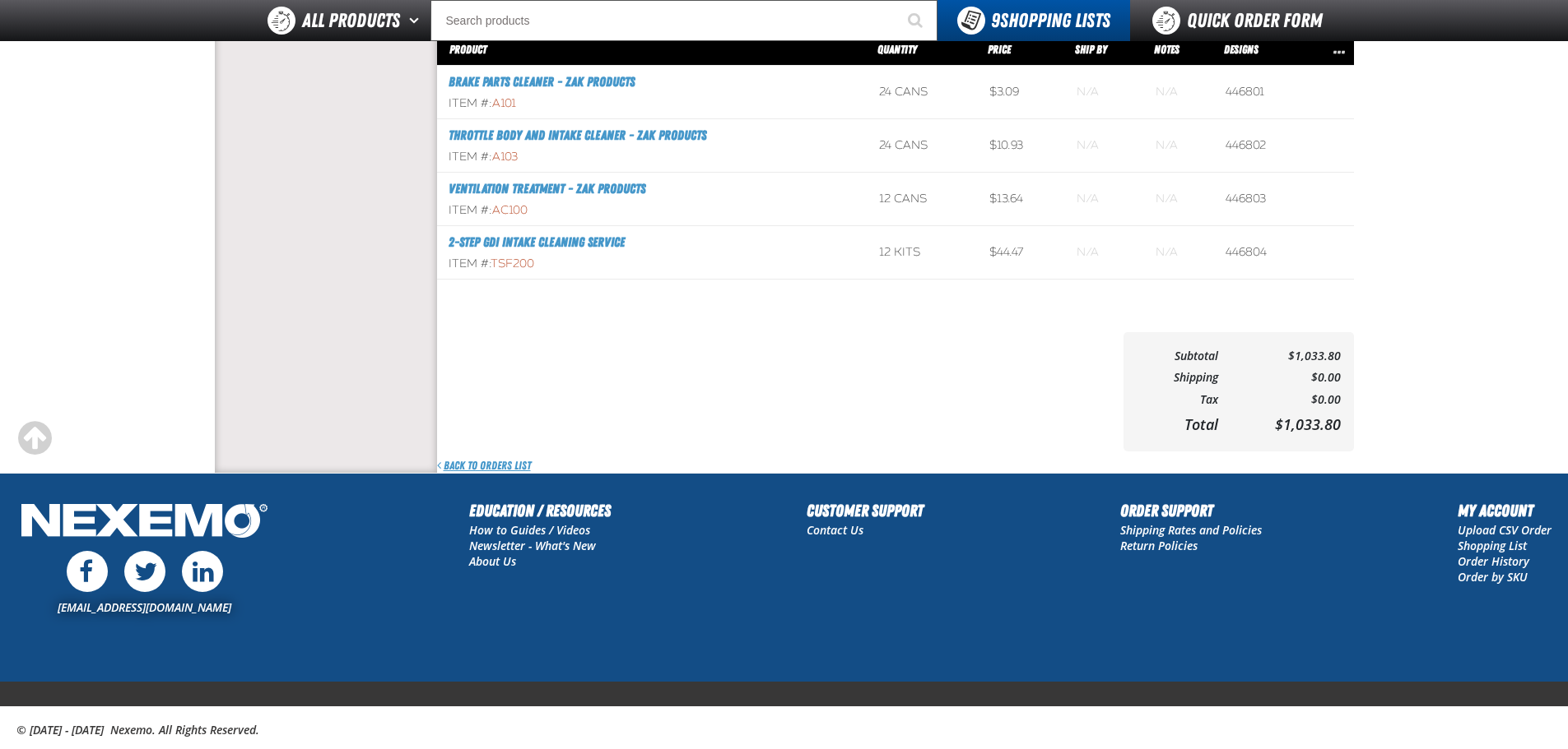
click at [482, 463] on link "Back to Orders List" at bounding box center [483, 466] width 94 height 16
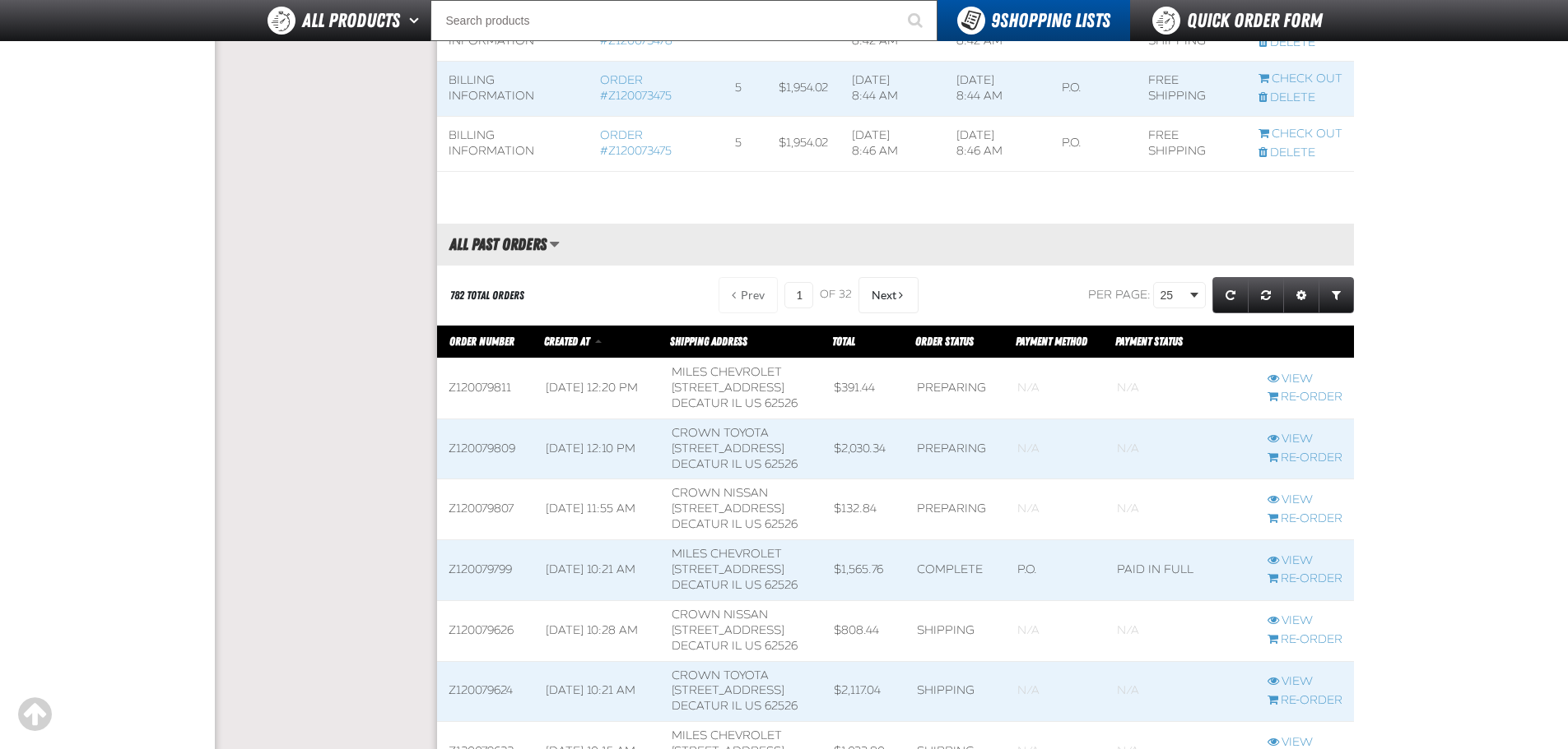
scroll to position [740, 0]
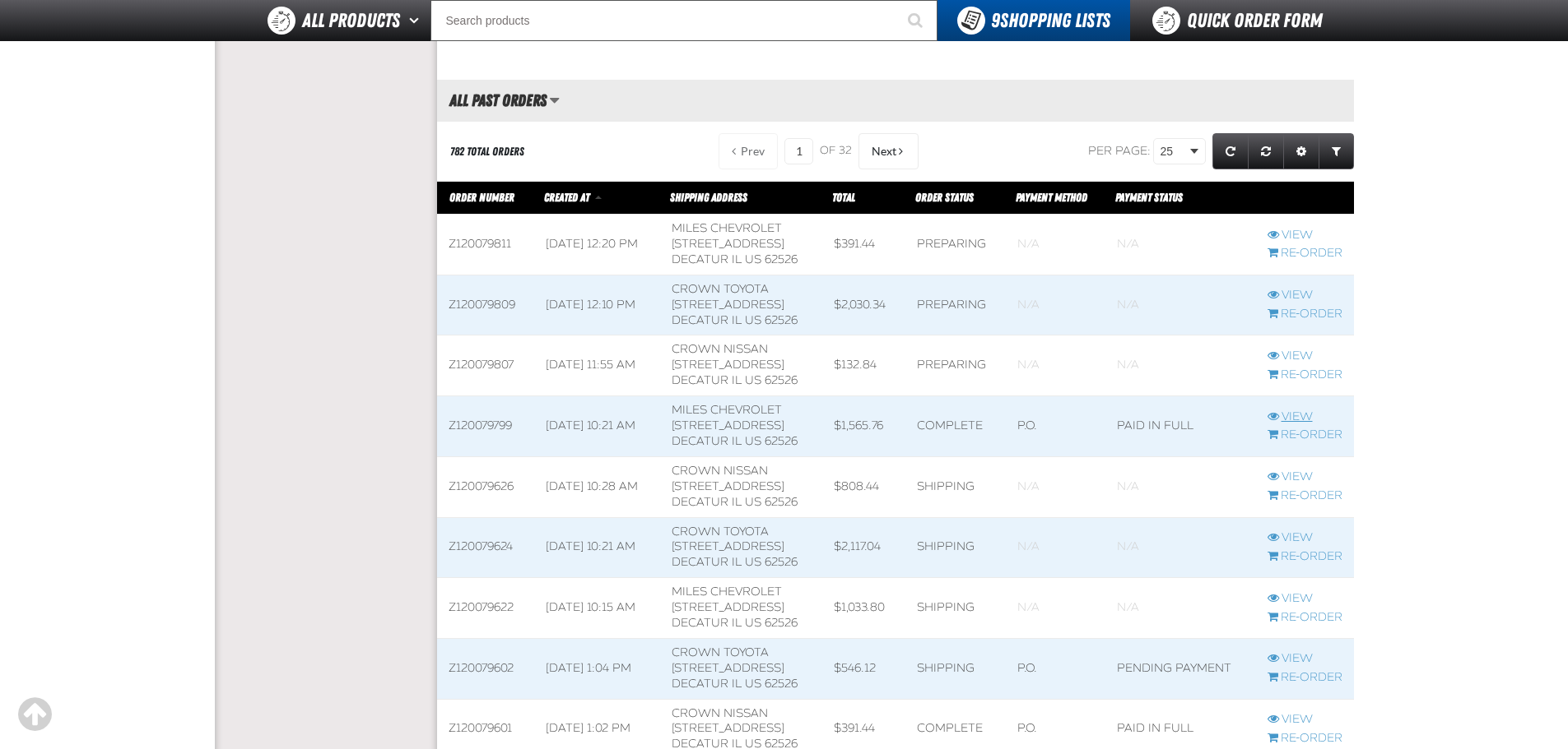
click at [1309, 414] on link "View" at bounding box center [1305, 418] width 75 height 16
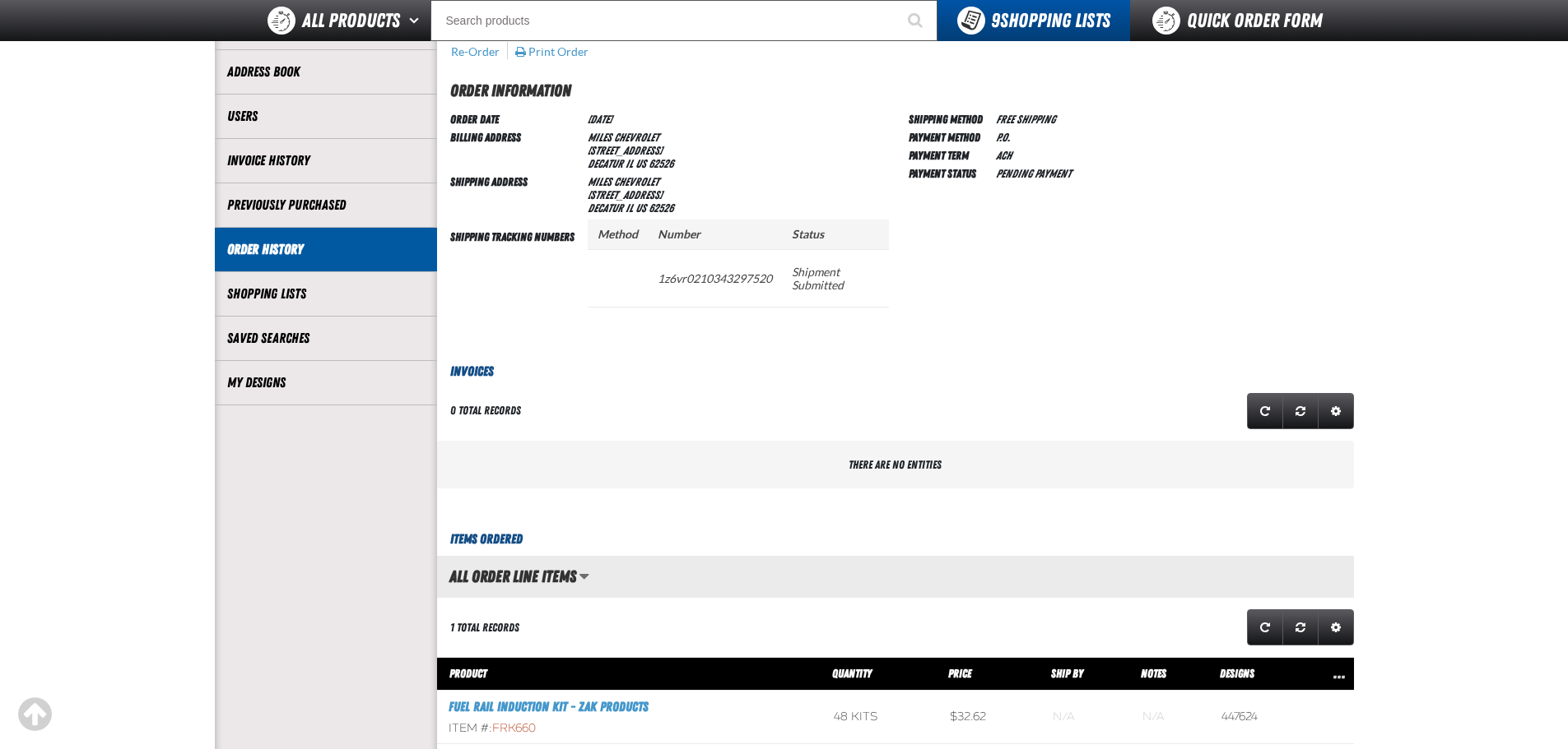
scroll to position [576, 0]
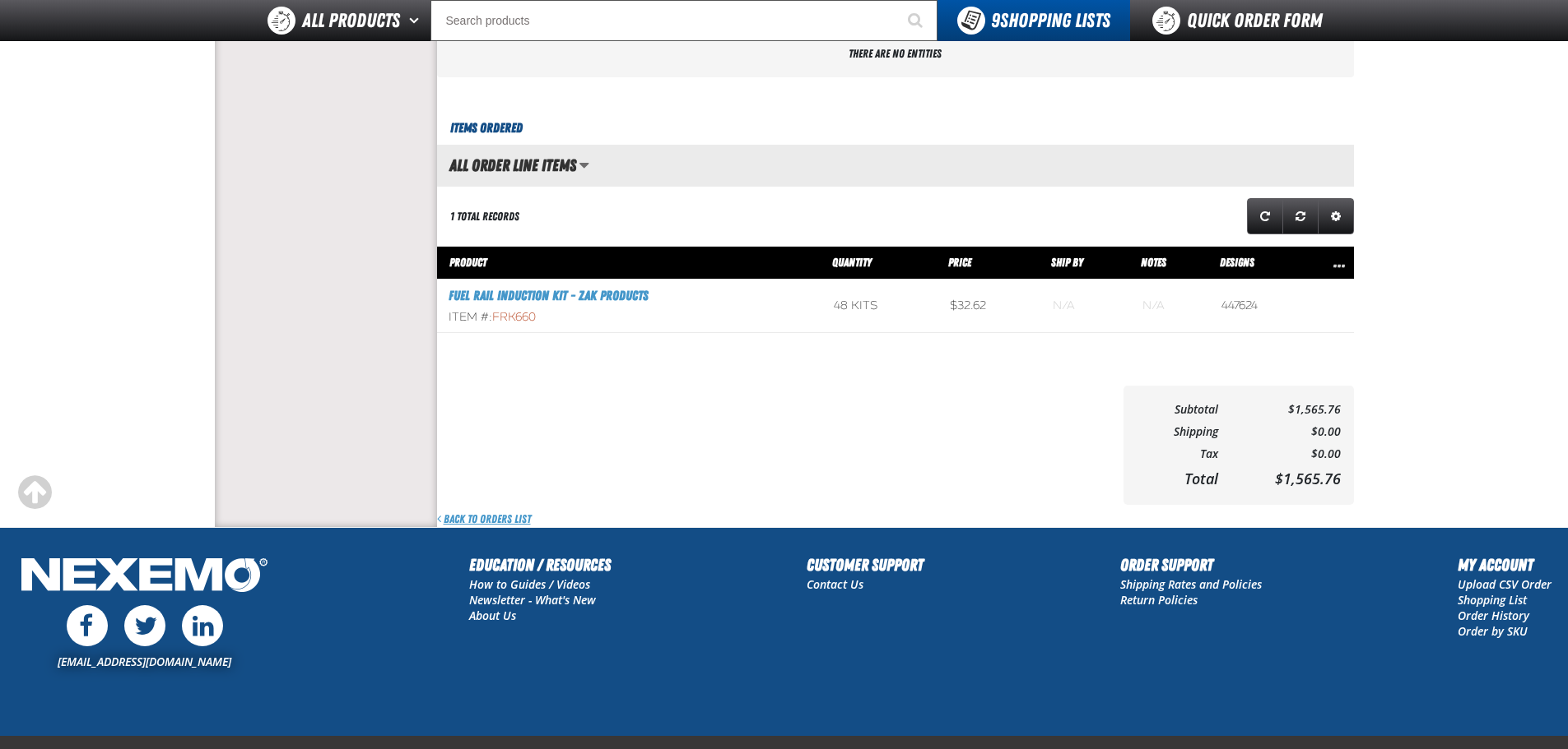
click at [521, 521] on link "Back to Orders List" at bounding box center [483, 520] width 94 height 16
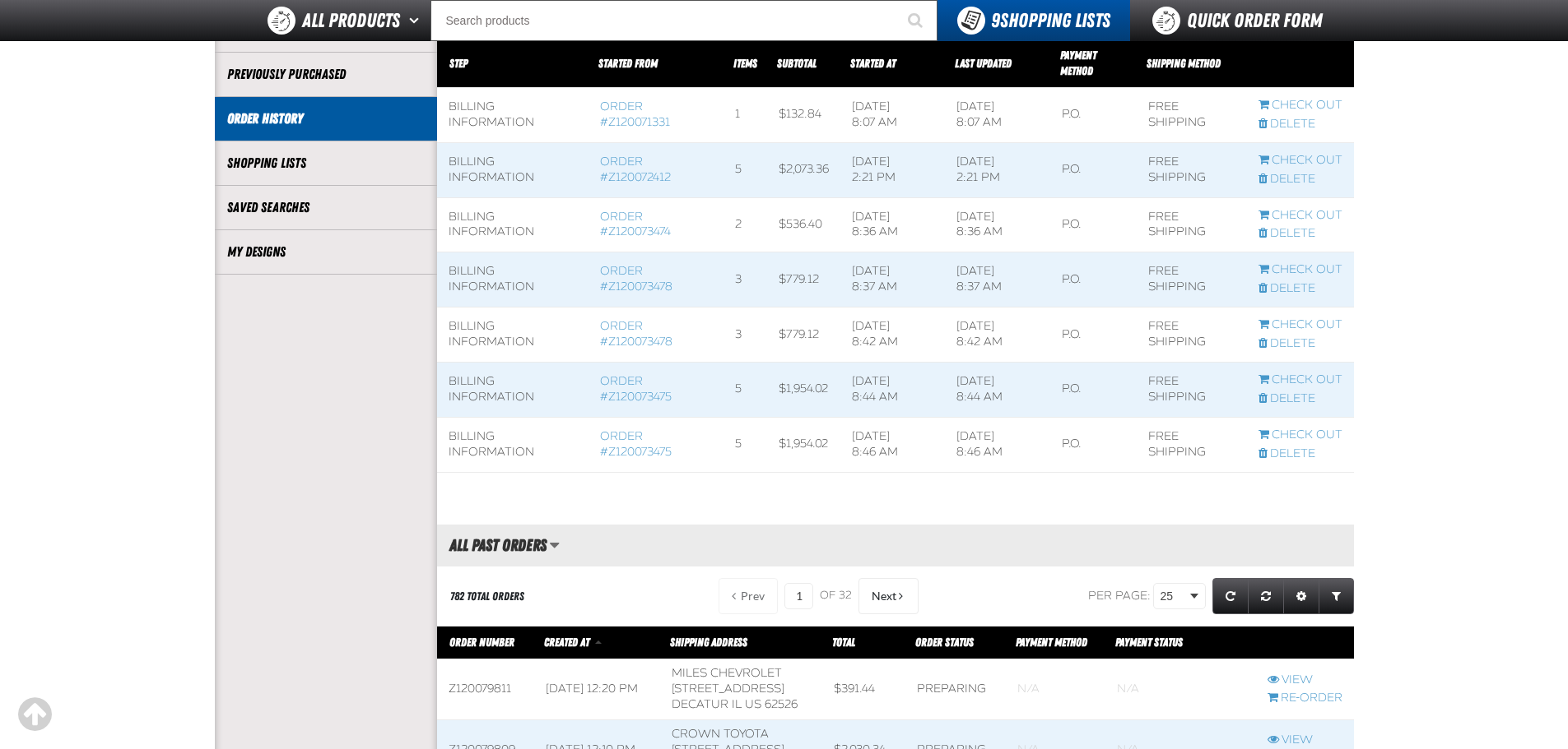
scroll to position [411, 0]
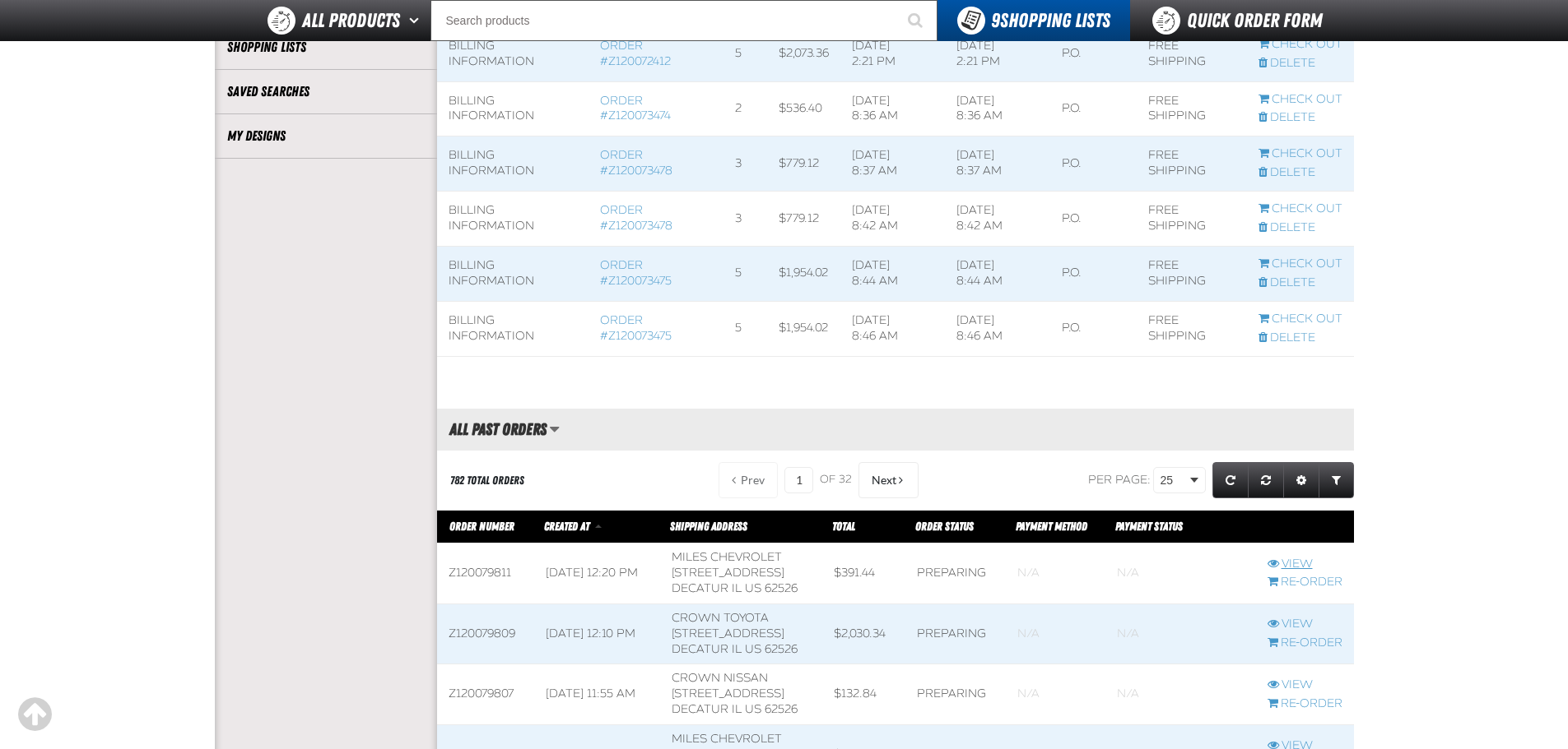
click at [1294, 558] on link "View" at bounding box center [1305, 565] width 75 height 16
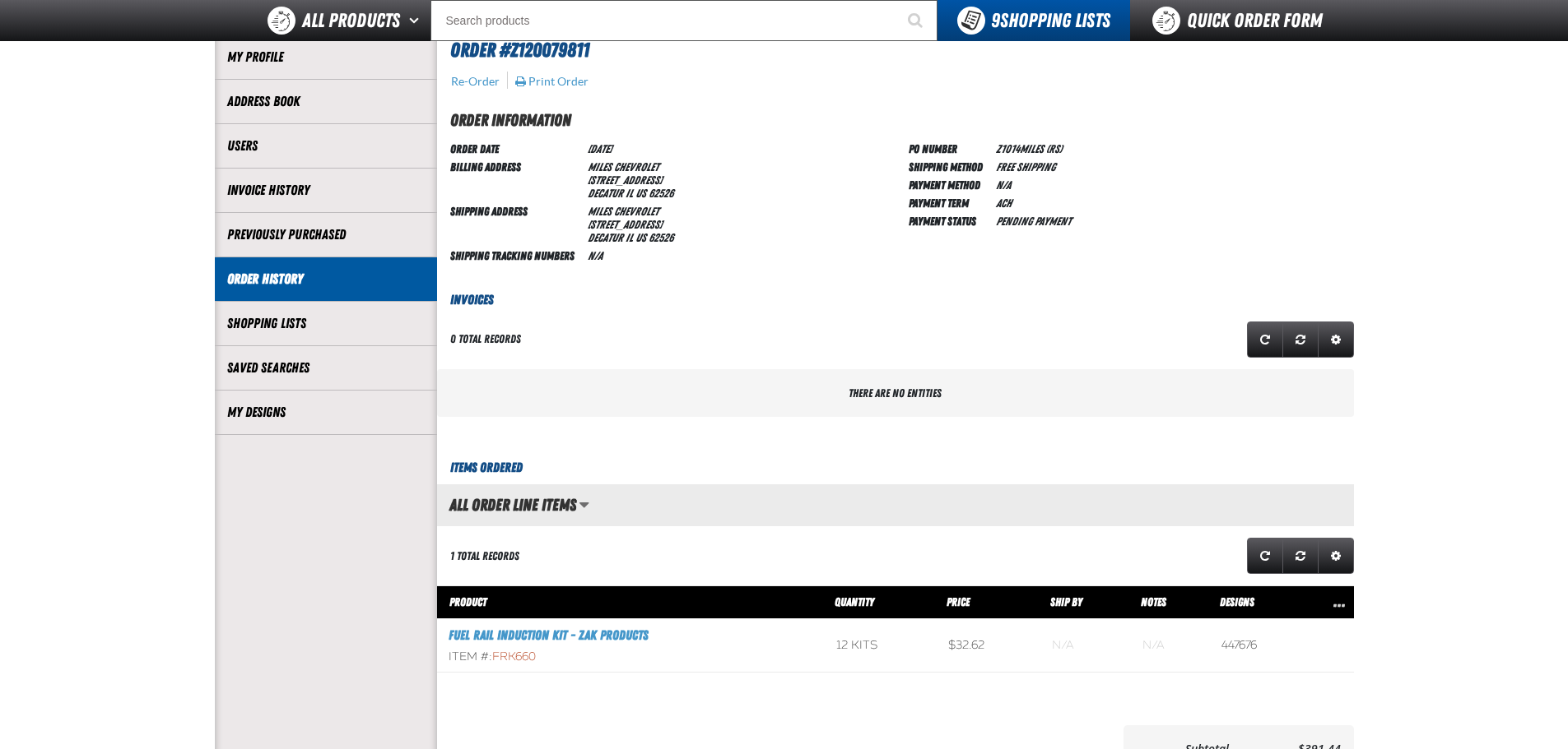
scroll to position [411, 0]
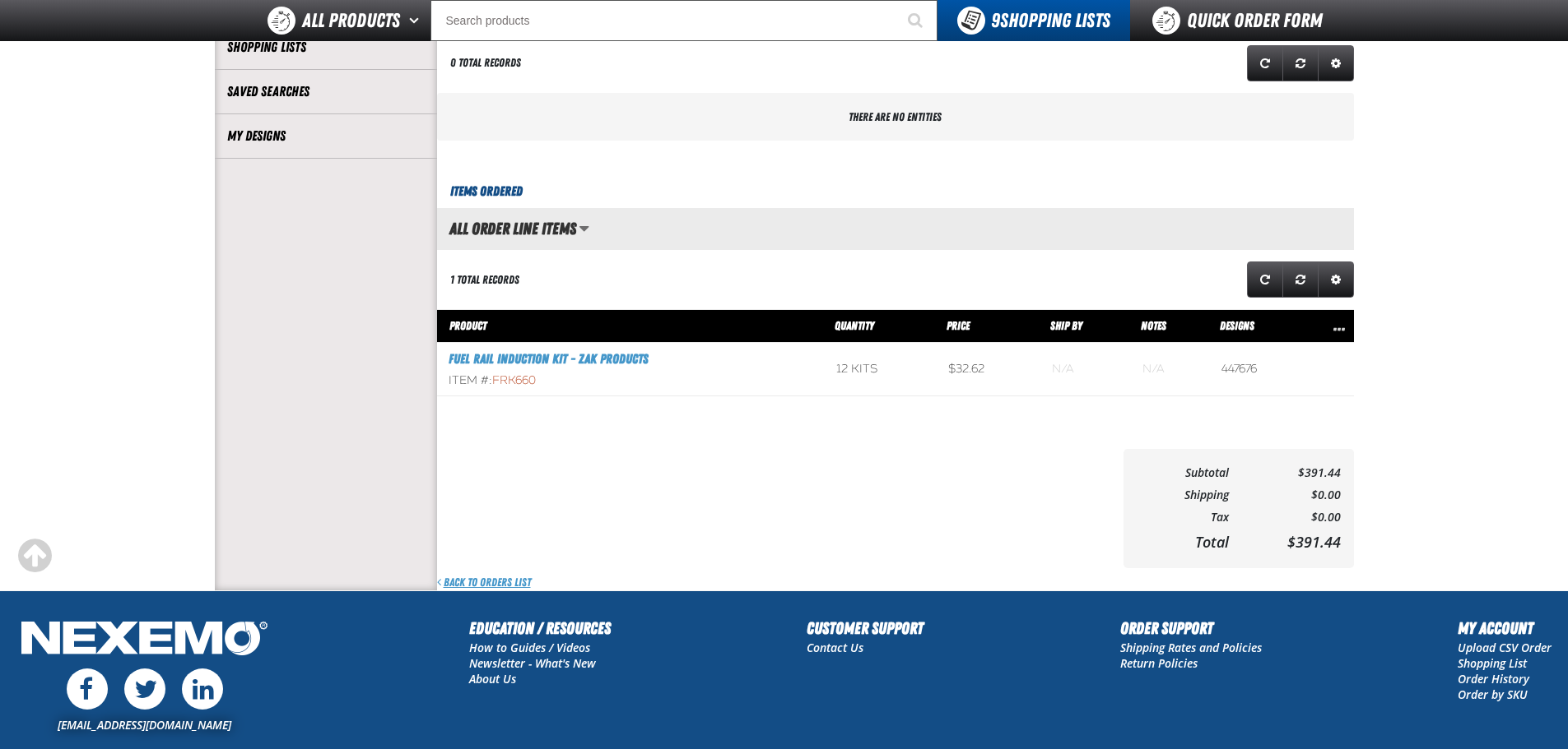
click at [474, 581] on link "Back to Orders List" at bounding box center [483, 583] width 94 height 16
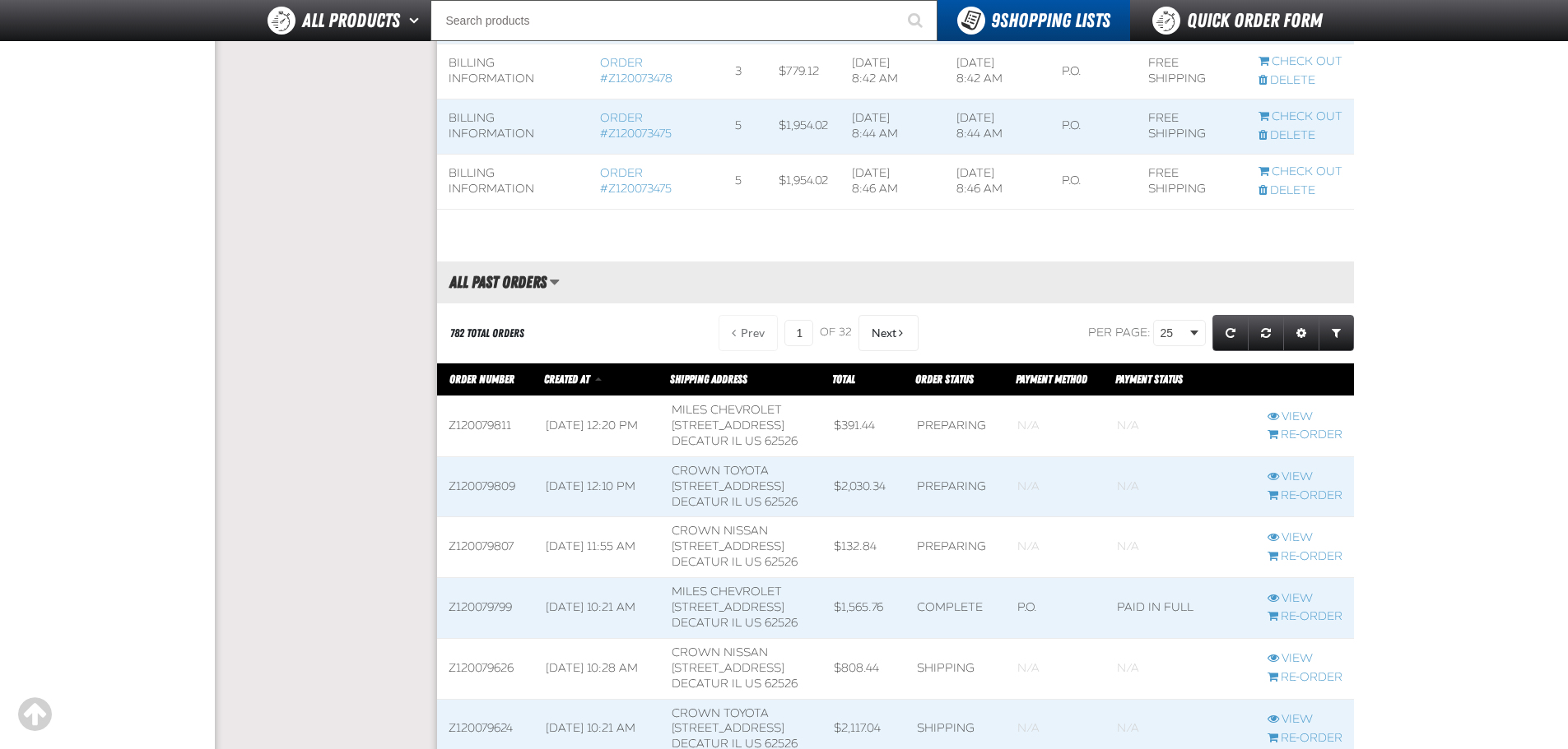
scroll to position [576, 0]
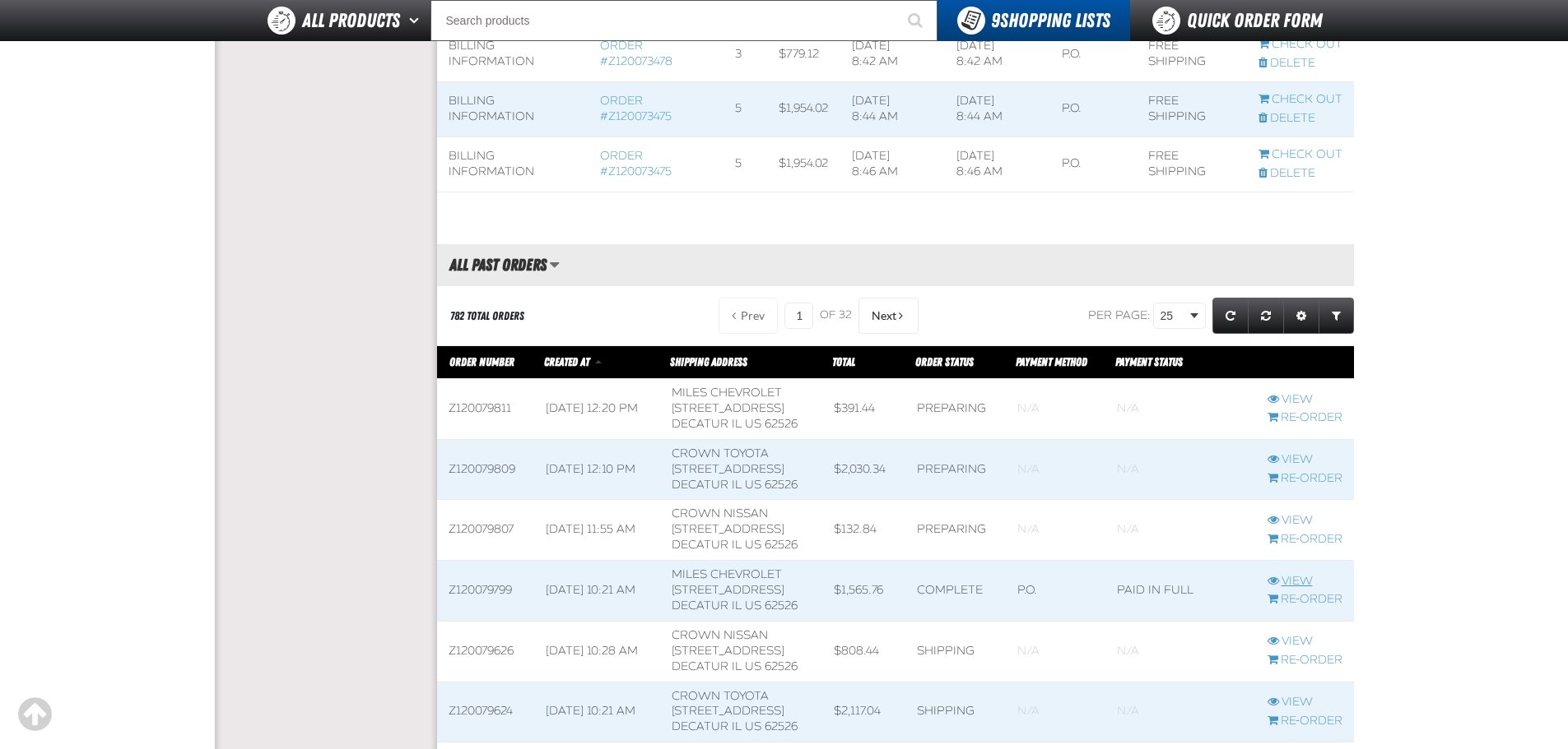
click at [1295, 578] on link "View" at bounding box center [1305, 582] width 75 height 16
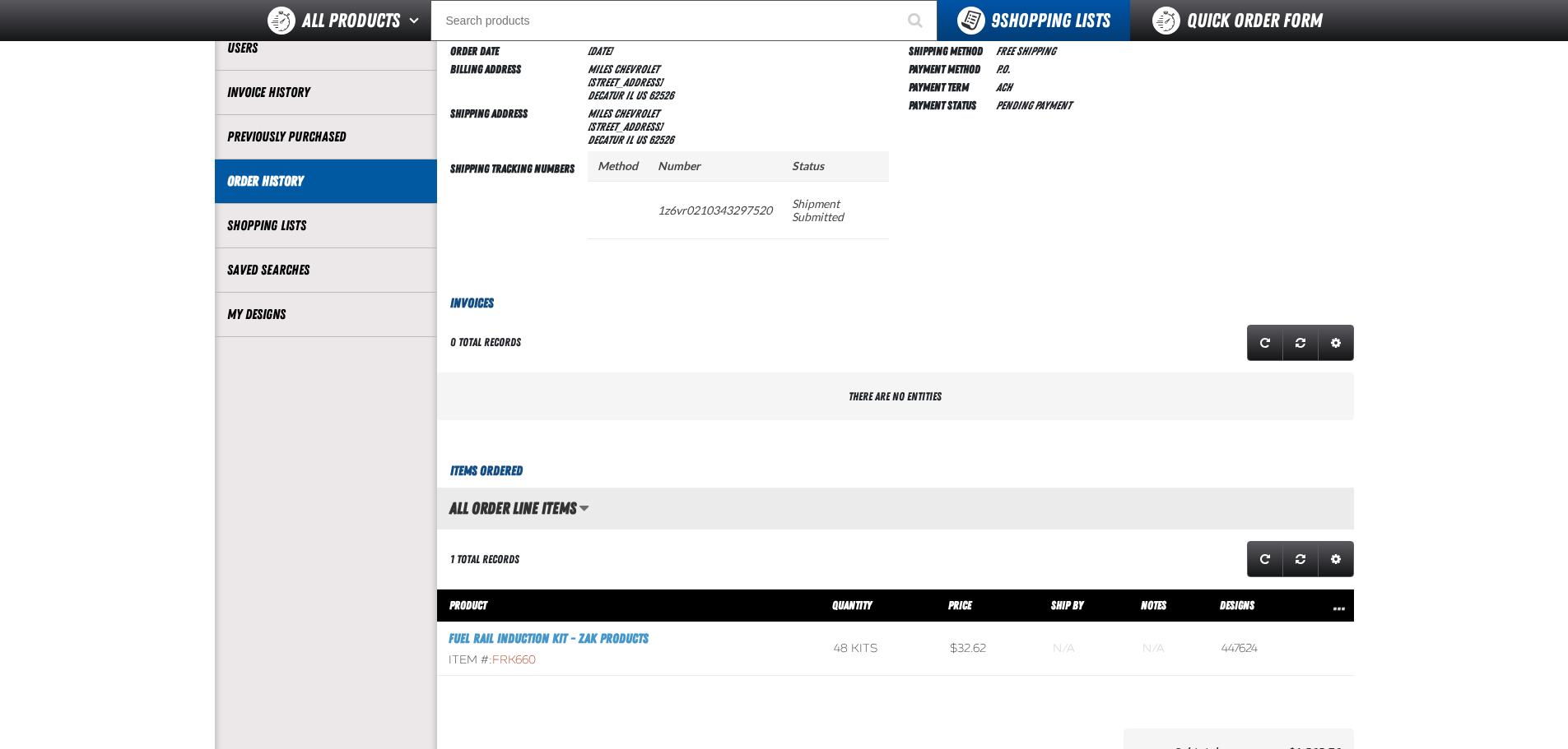
scroll to position [493, 0]
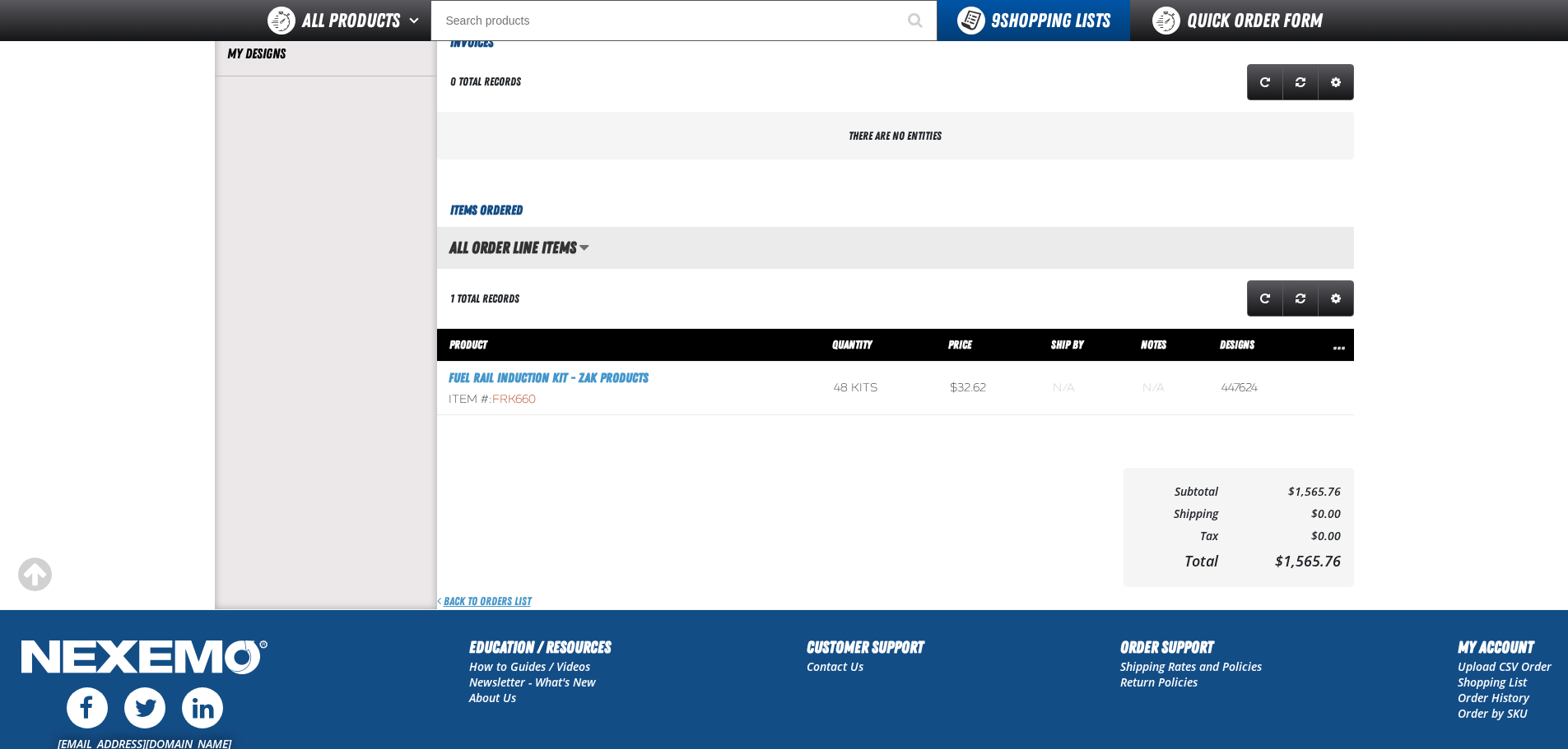
click at [500, 597] on link "Back to Orders List" at bounding box center [483, 602] width 94 height 16
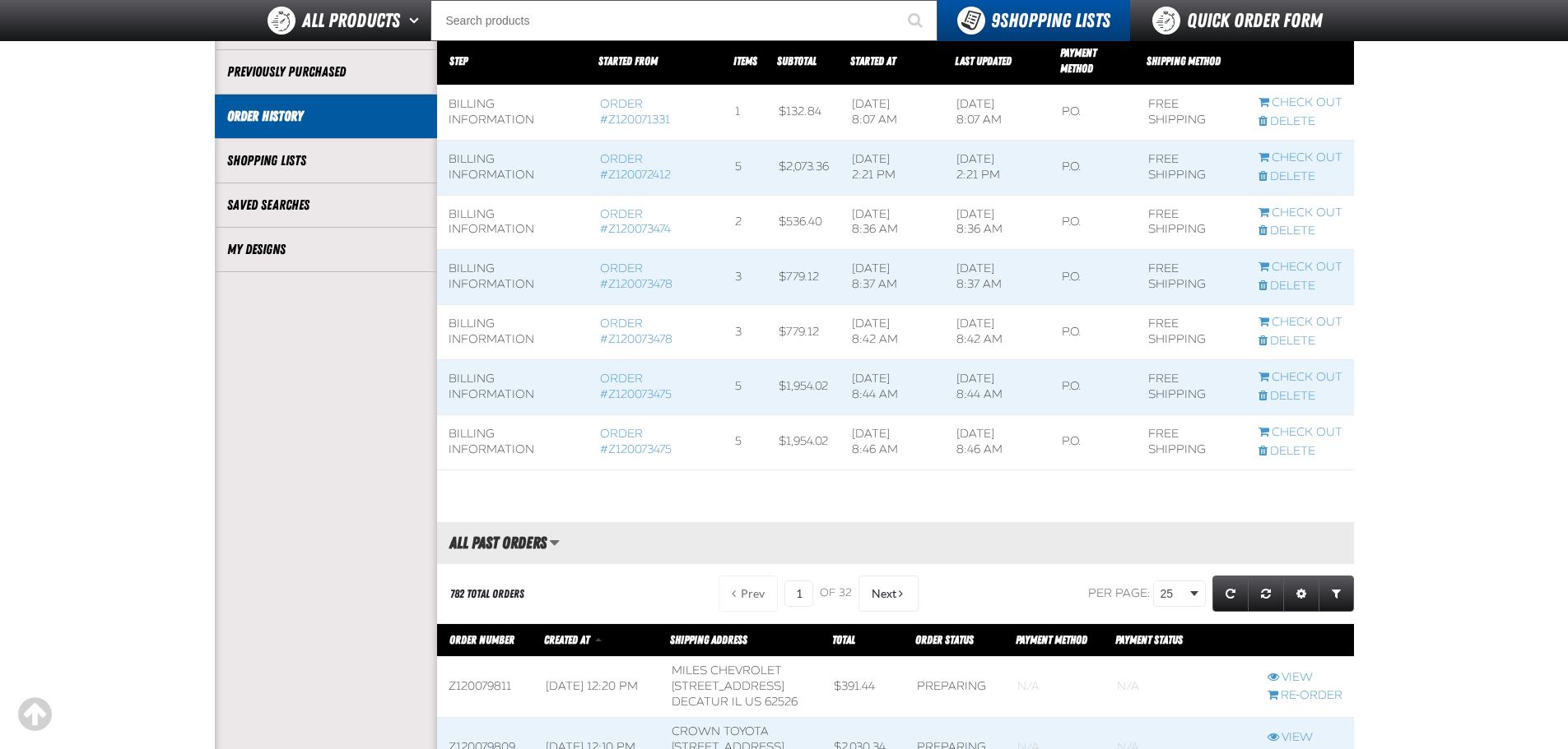
scroll to position [411, 0]
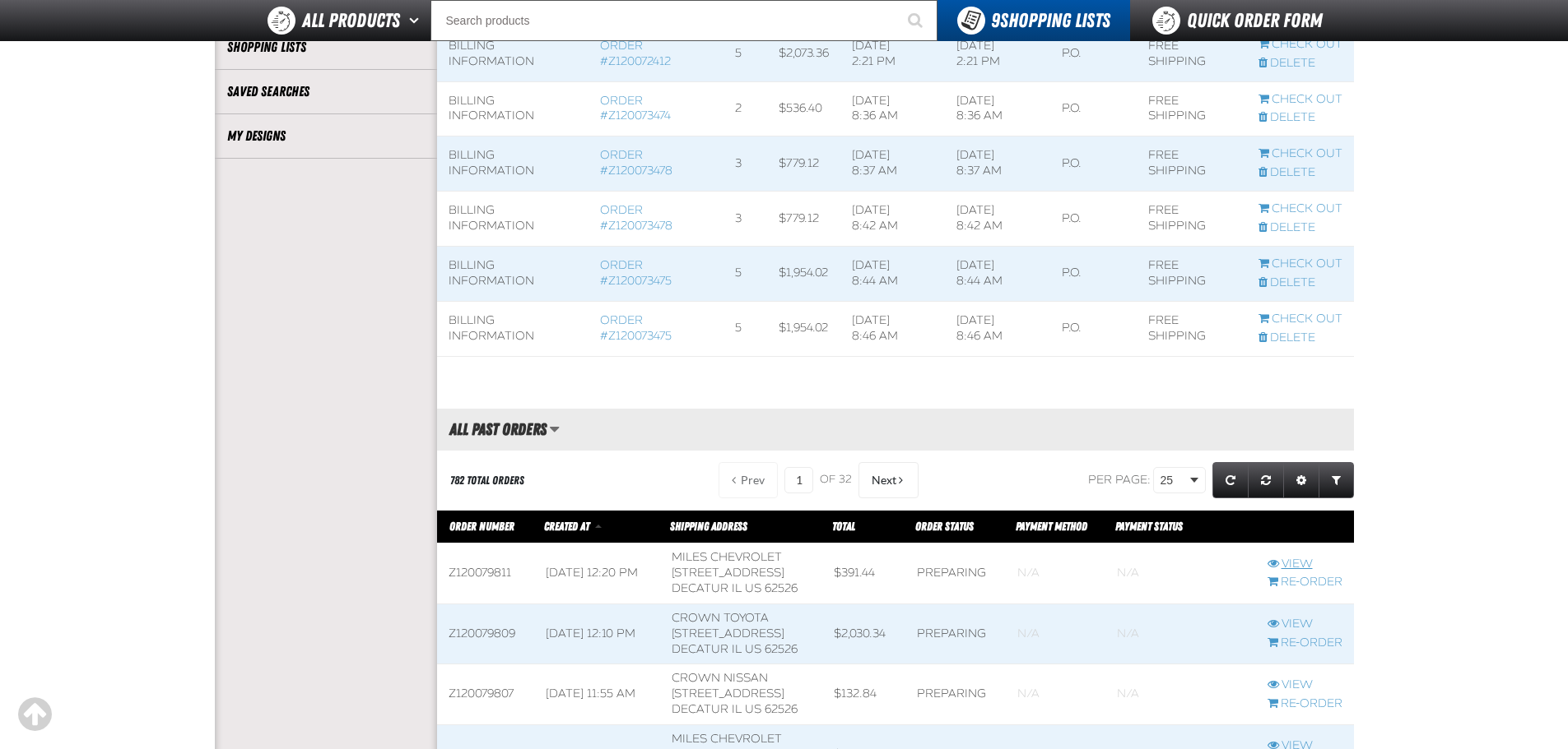
click at [1298, 562] on link "View" at bounding box center [1305, 565] width 75 height 16
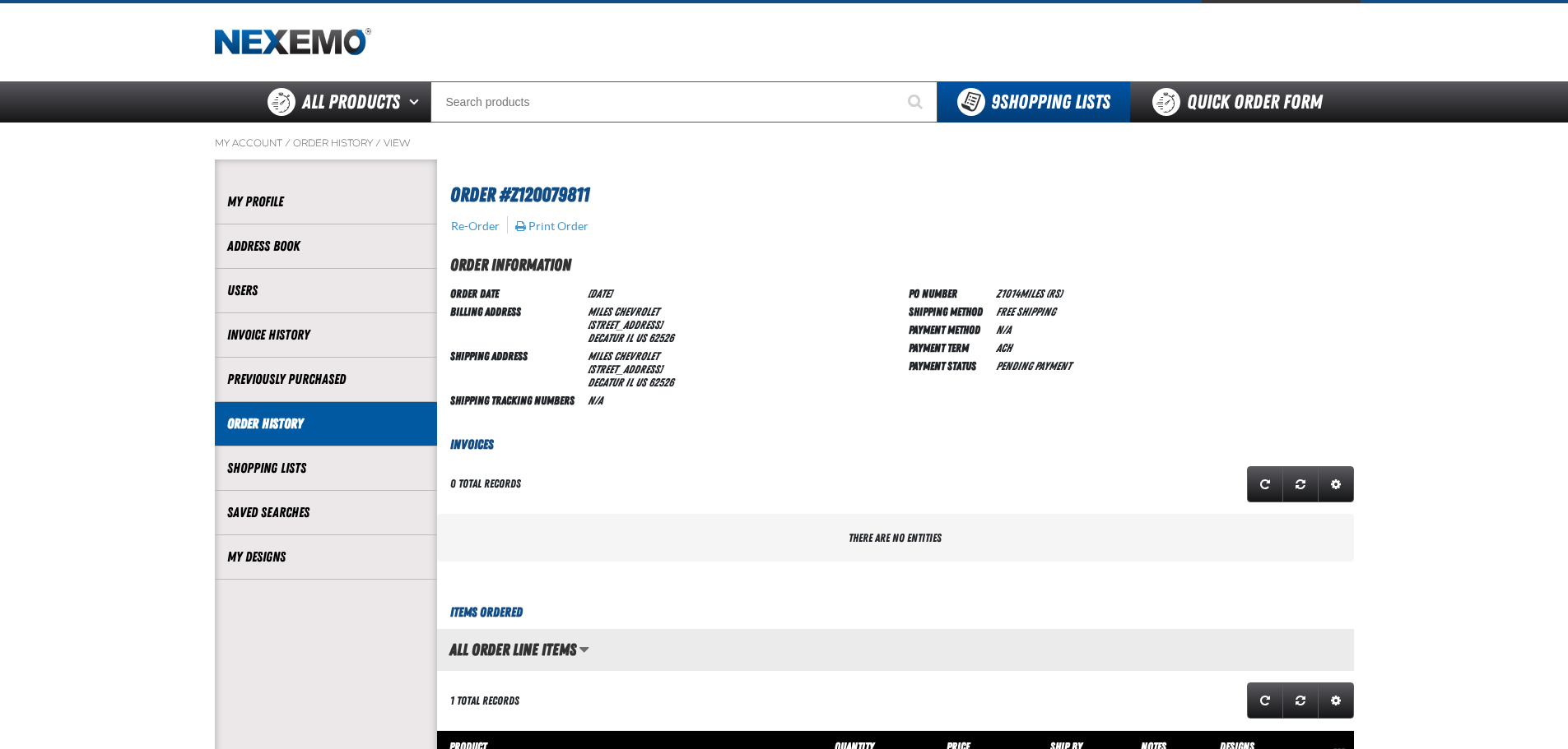
scroll to position [411, 0]
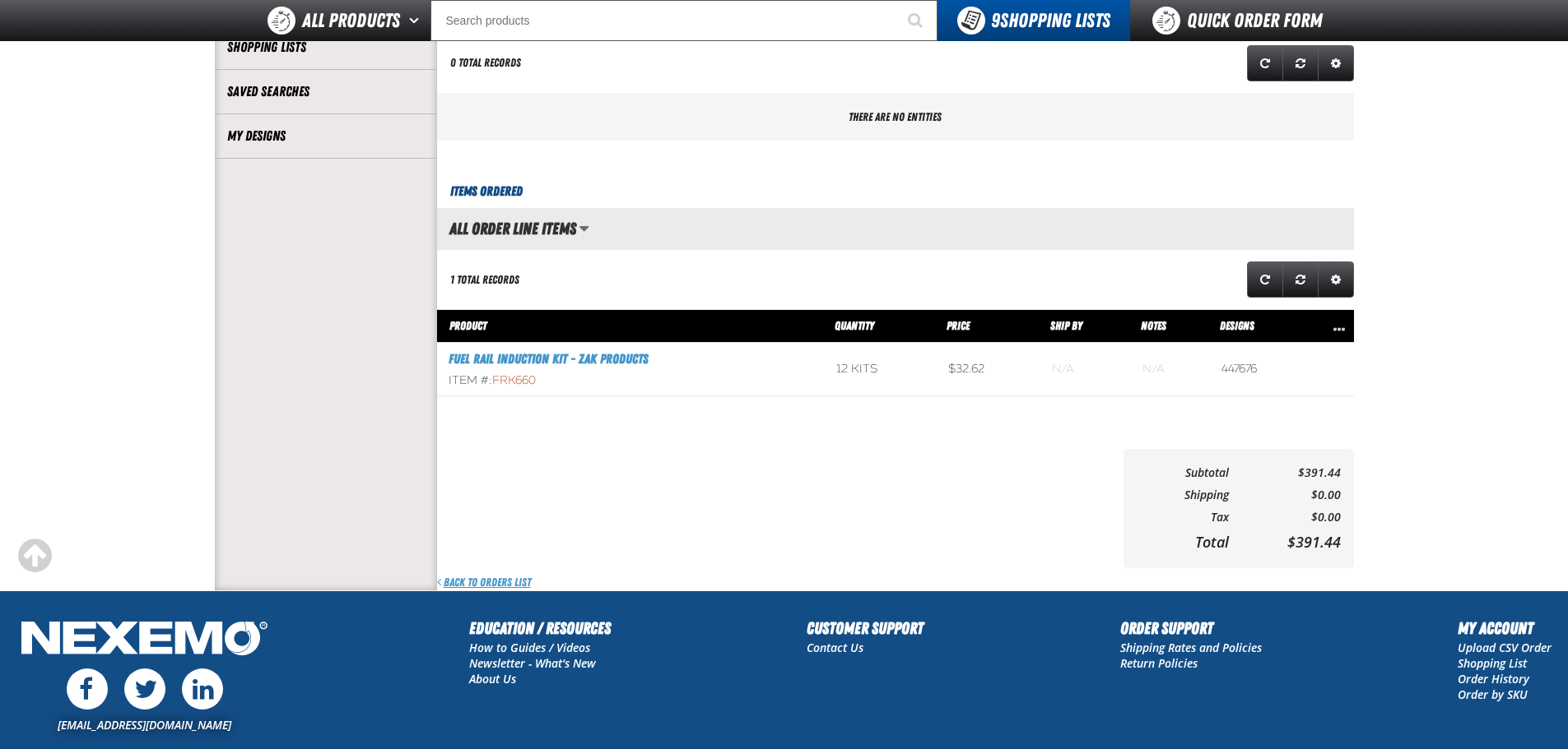
click at [476, 583] on link "Back to Orders List" at bounding box center [483, 583] width 94 height 16
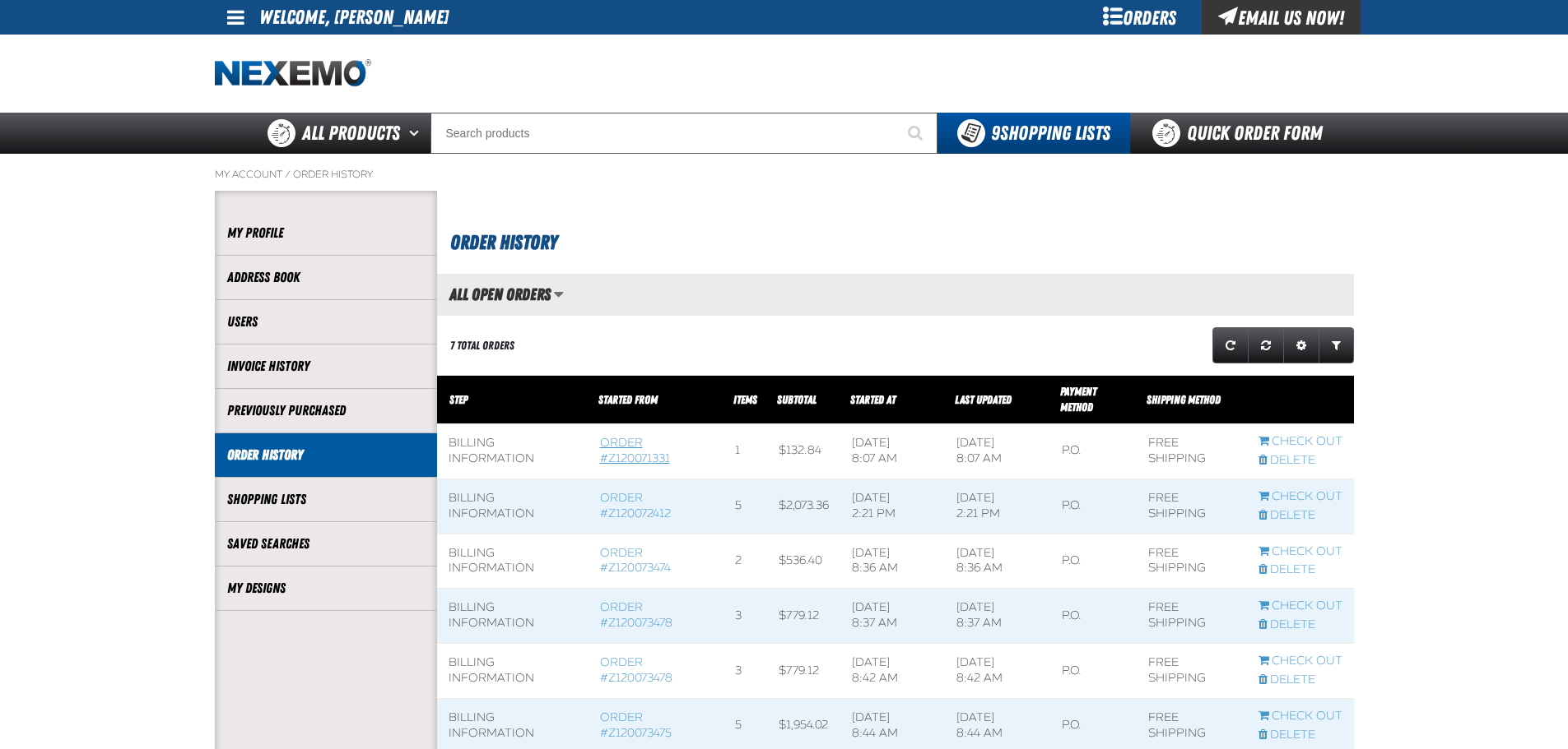
scroll to position [1, 1]
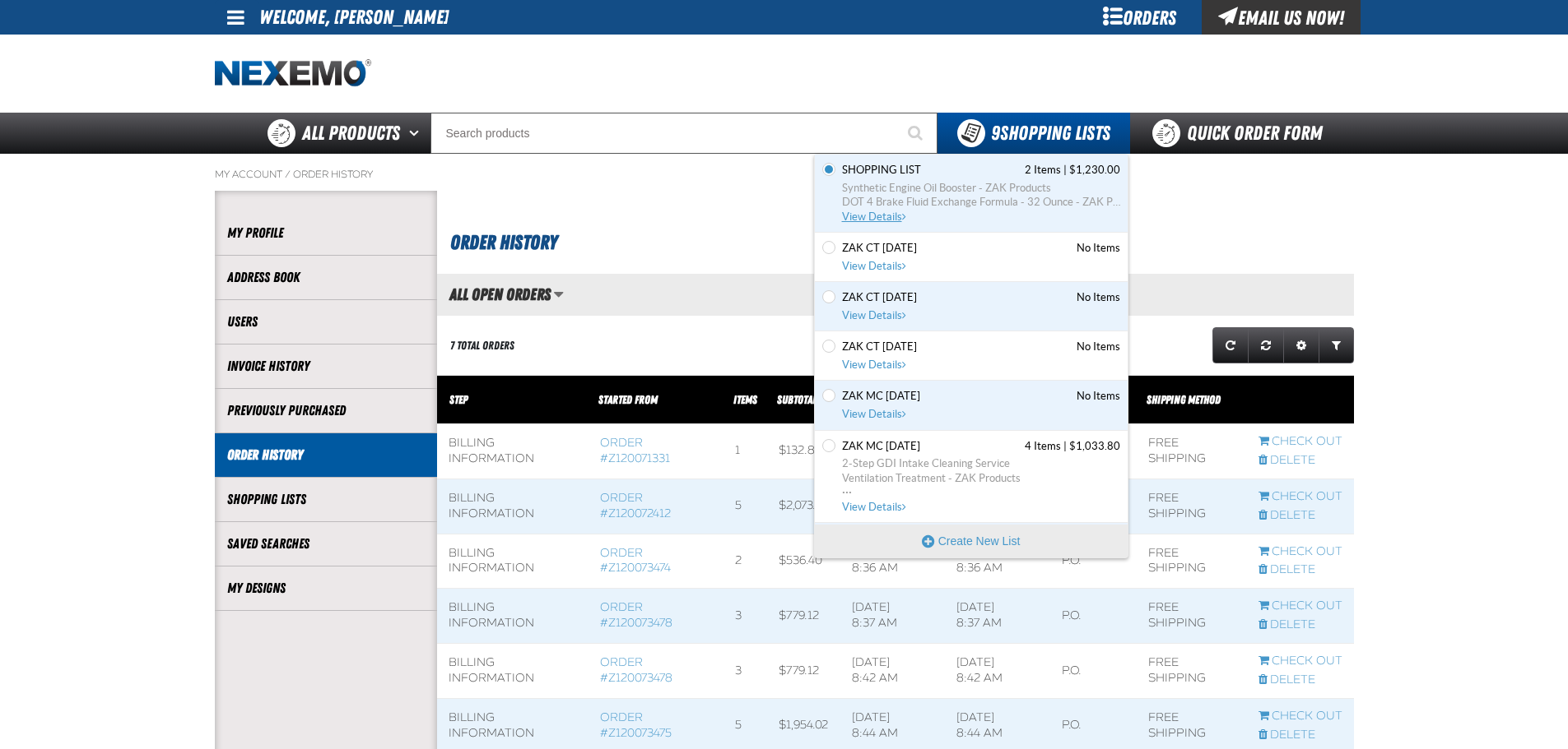
click at [870, 199] on span "DOT 4 Brake Fluid Exchange Formula - 32 Ounce - ZAK Products" at bounding box center [981, 202] width 278 height 15
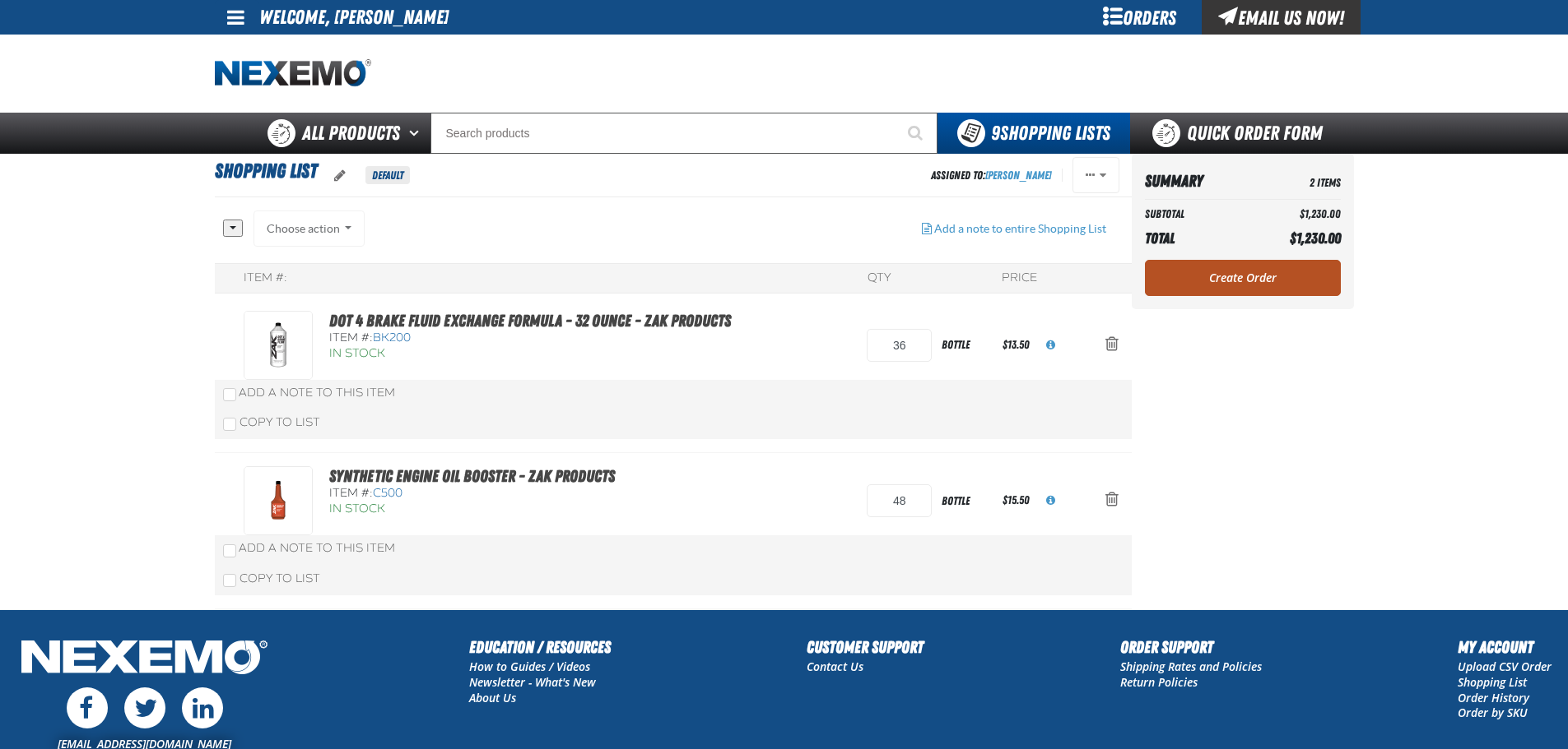
click at [1219, 284] on link "Create Order" at bounding box center [1243, 278] width 196 height 37
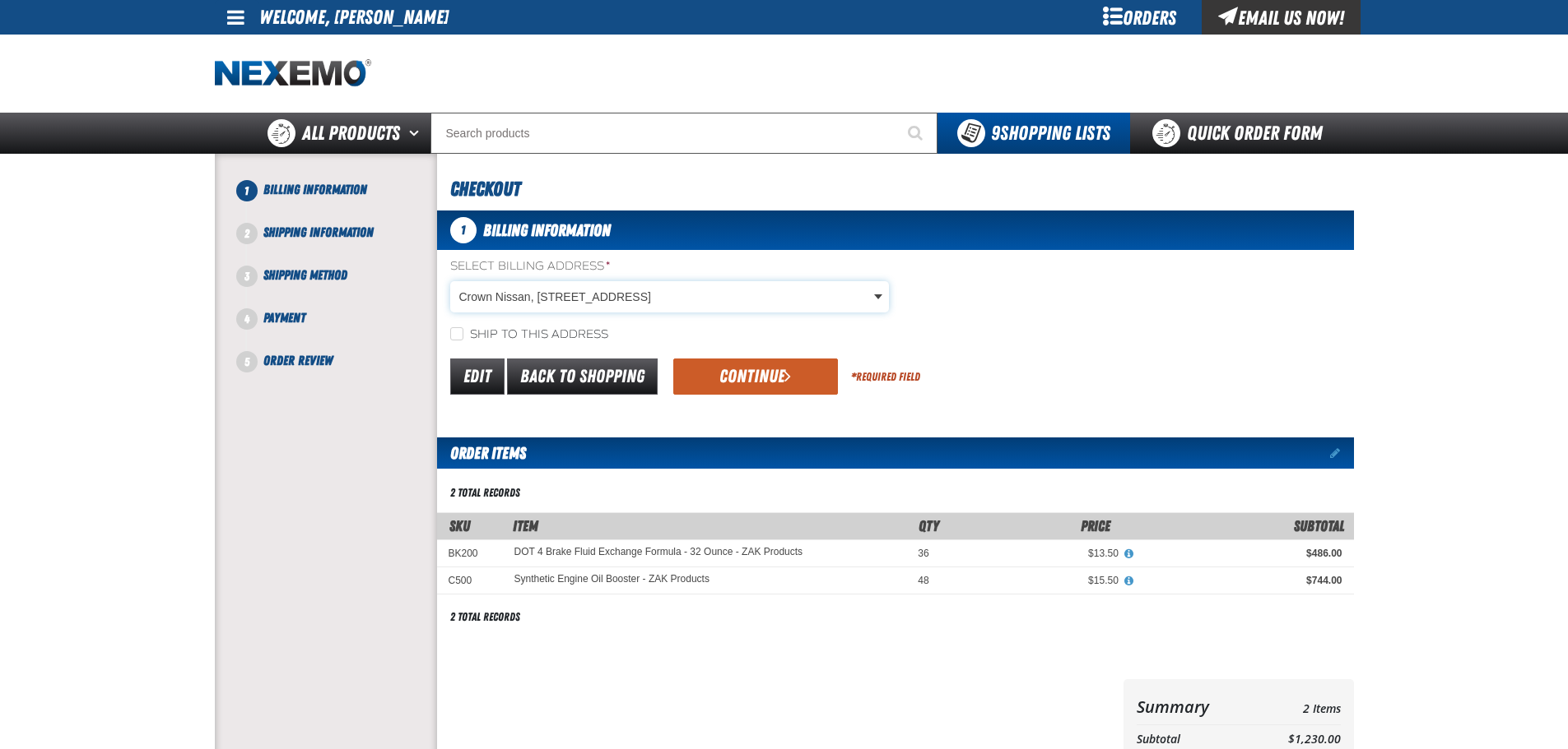
click at [655, 296] on body "Skip to Main Content Staging Site 5.1 Upgrade Site My Account My Account Suppor…" at bounding box center [784, 555] width 1568 height 1112
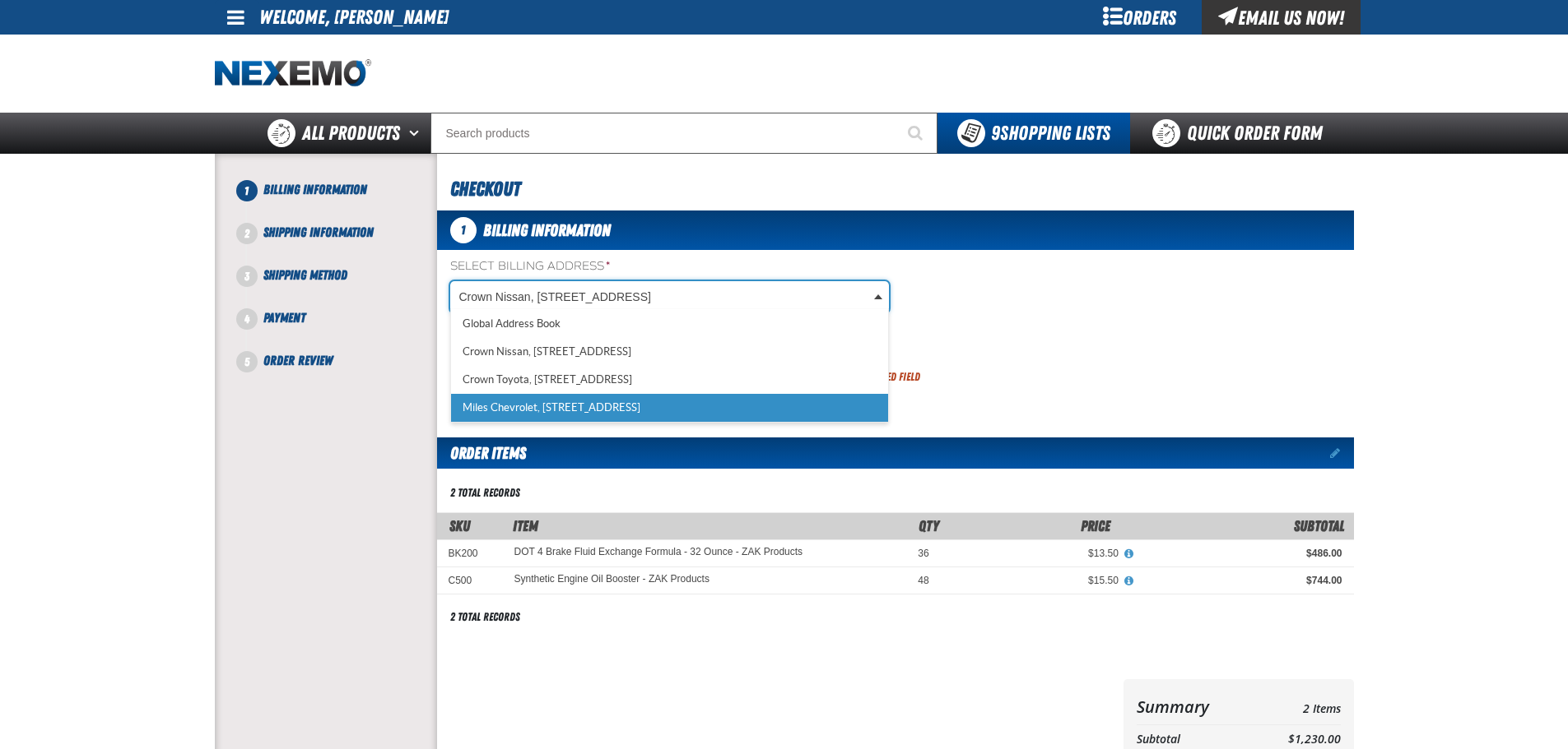
select select "a_317"
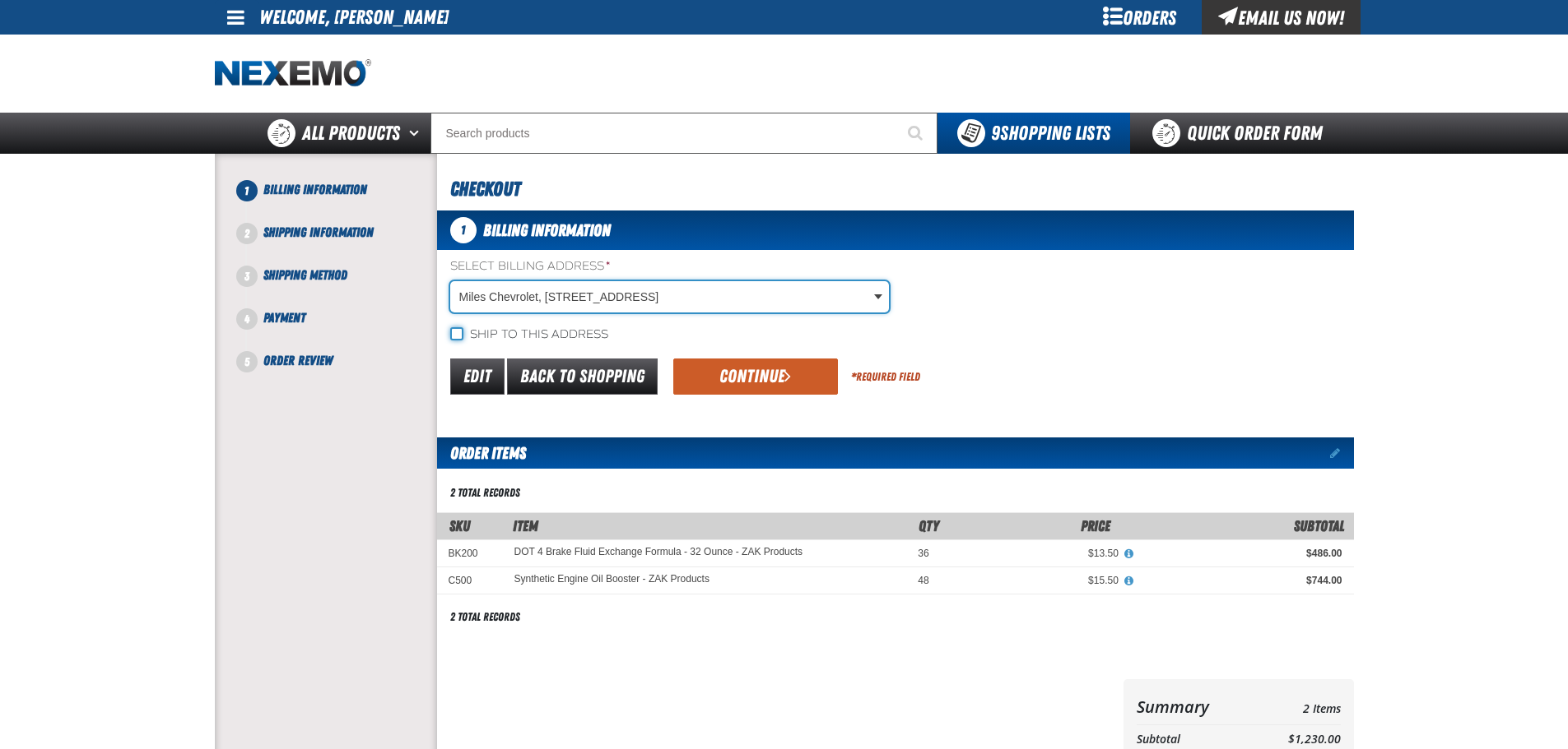
click at [457, 331] on input "Ship to this address" at bounding box center [456, 333] width 13 height 13
checkbox input "true"
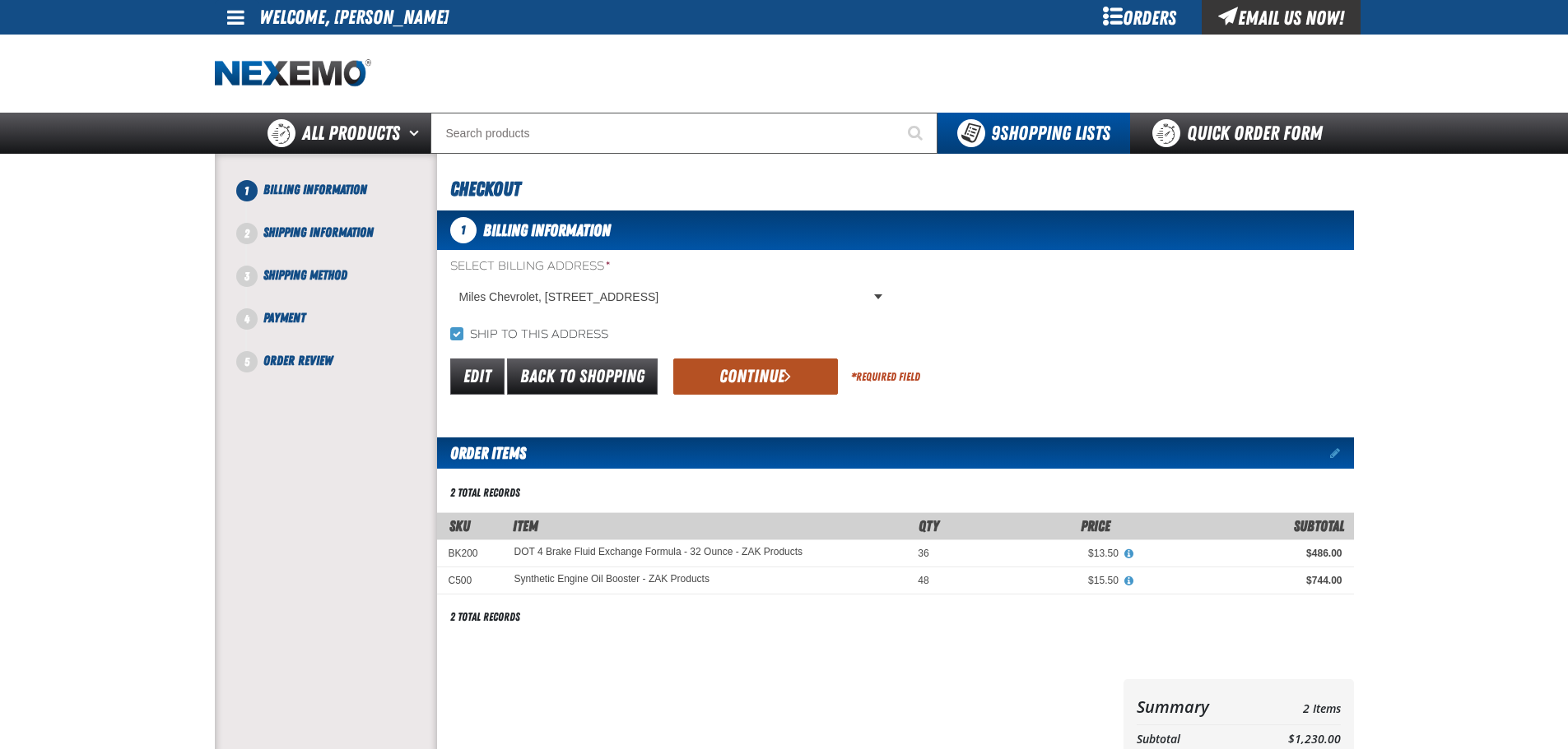
click at [736, 380] on button "Continue" at bounding box center [755, 376] width 164 height 37
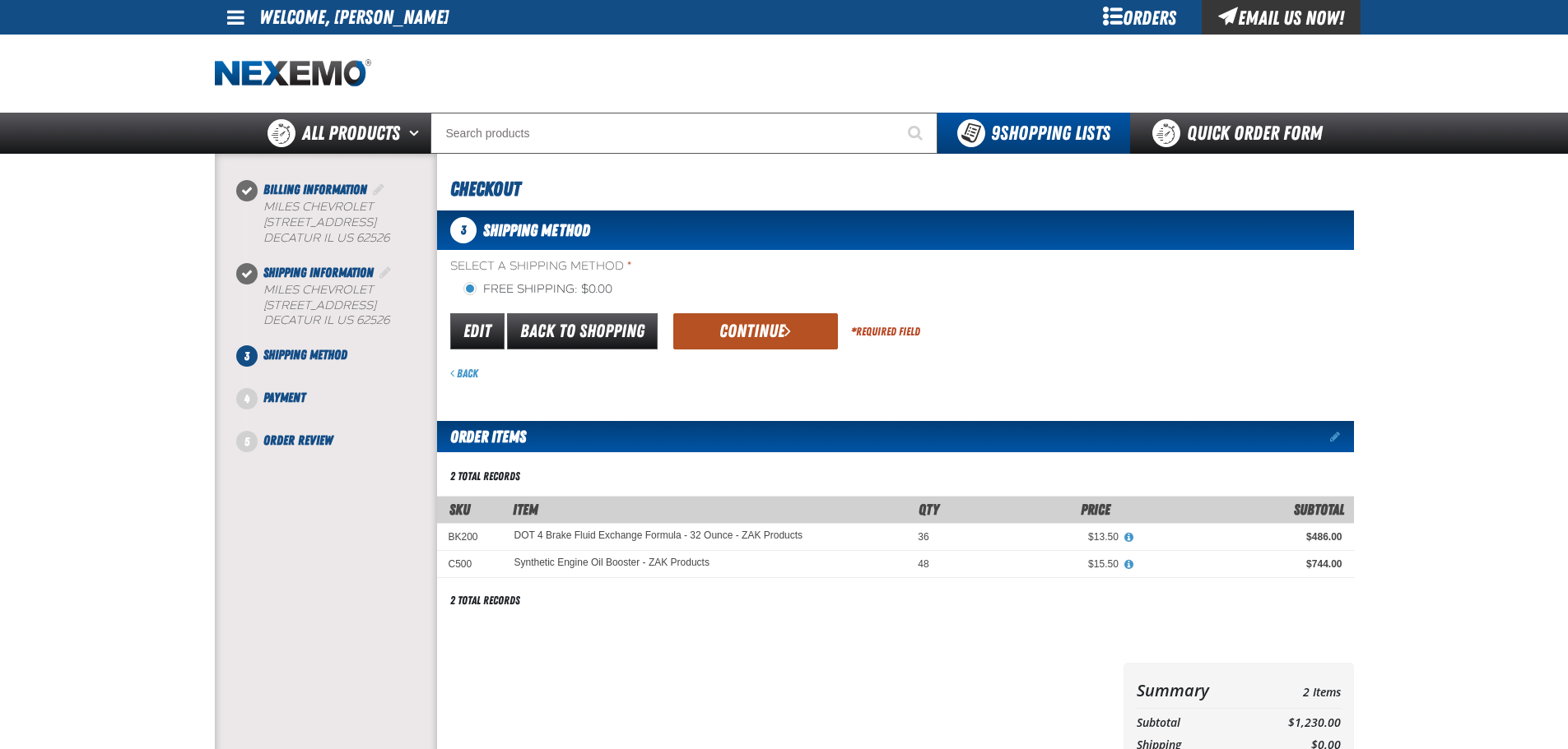
click at [744, 332] on button "Continue" at bounding box center [755, 331] width 164 height 37
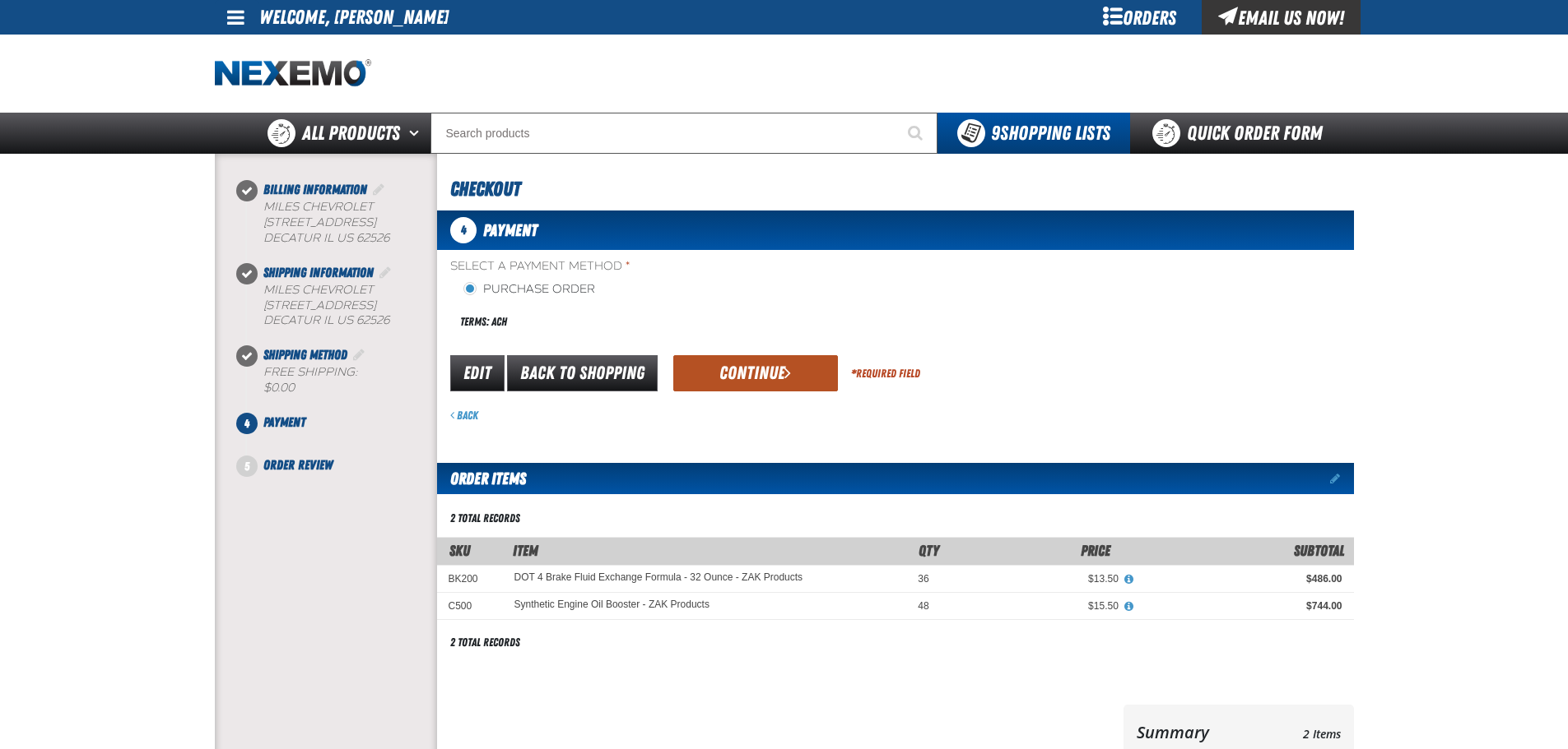
click at [746, 375] on button "Continue" at bounding box center [755, 374] width 164 height 37
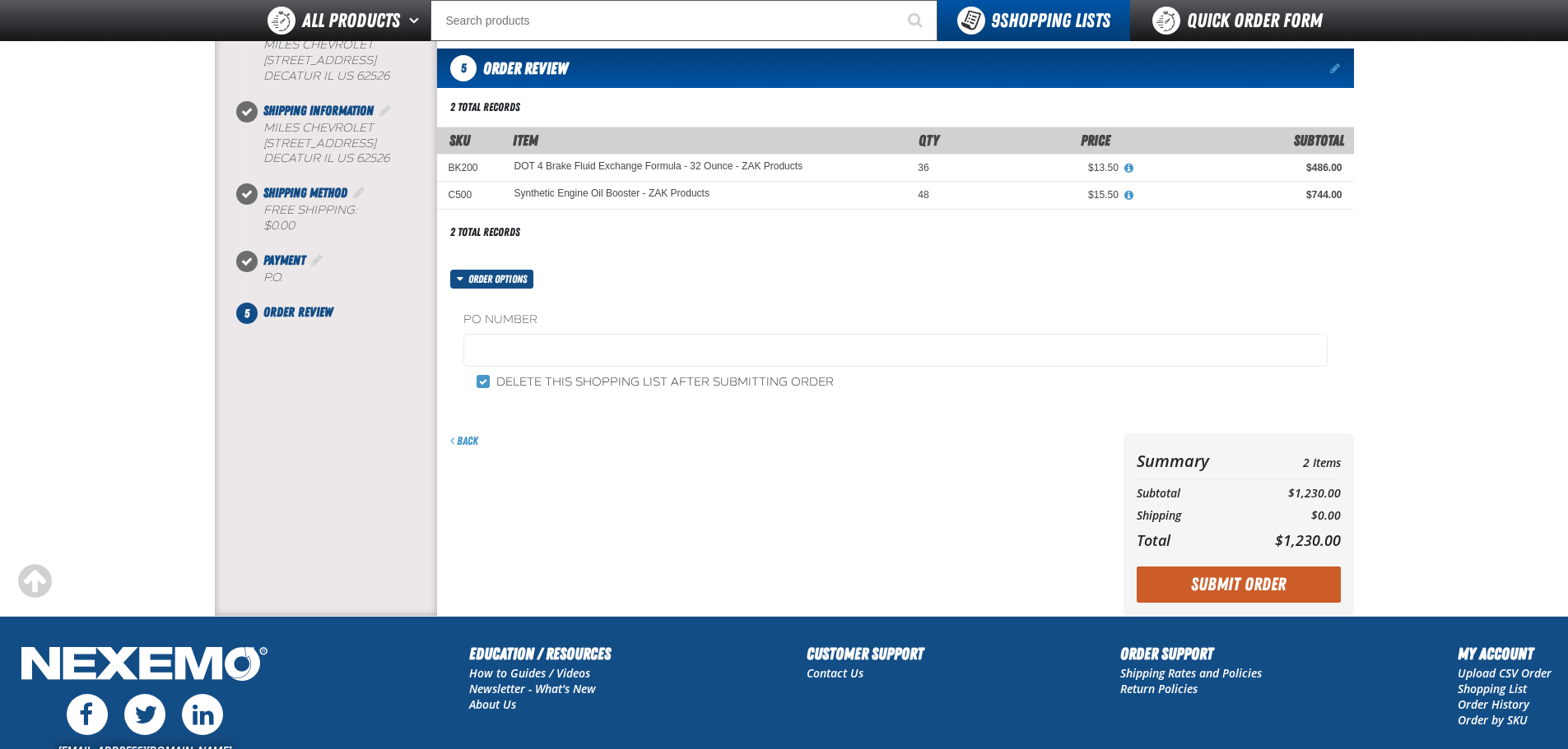
scroll to position [247, 0]
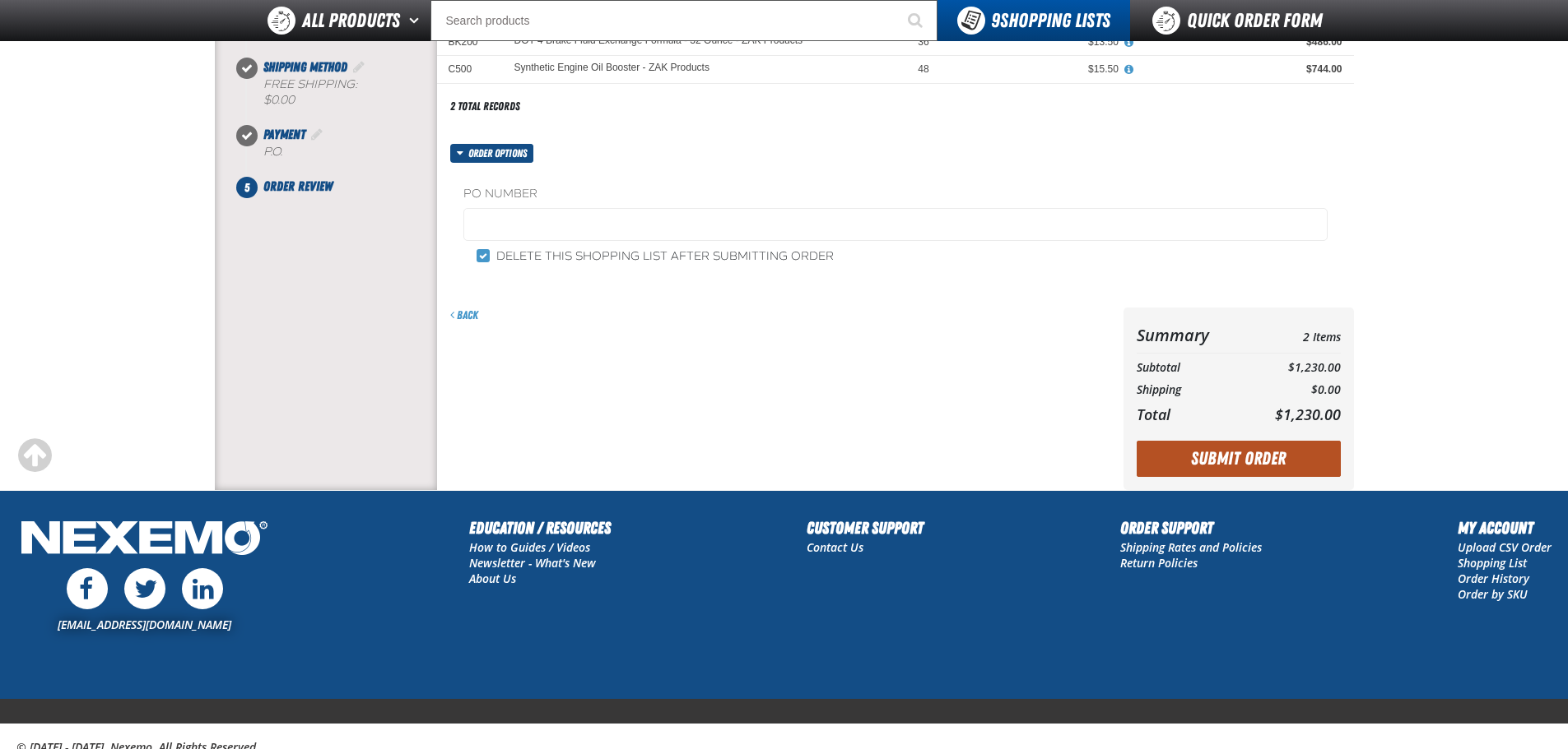
click at [1272, 460] on button "Submit Order" at bounding box center [1239, 458] width 204 height 37
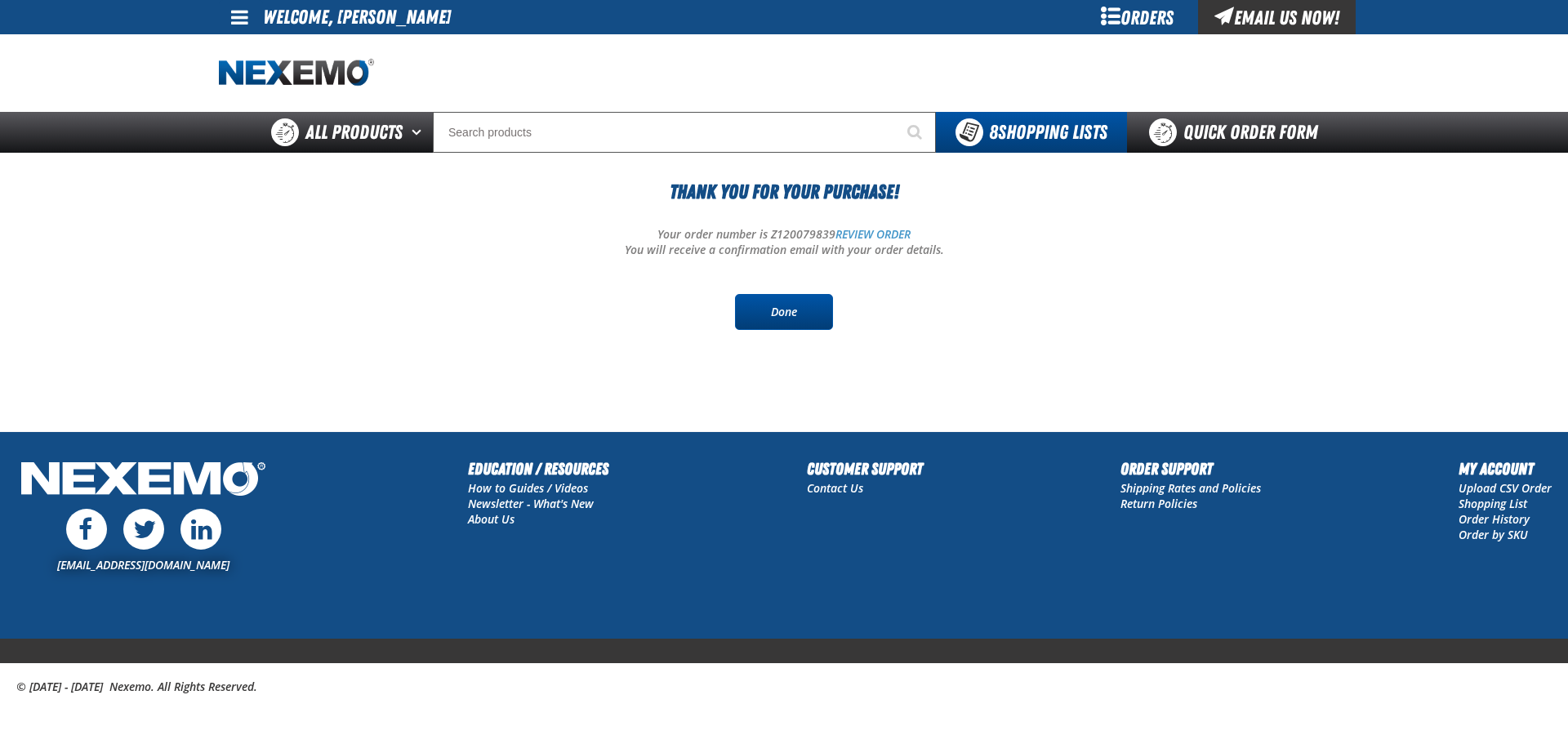
click at [770, 311] on link "Done" at bounding box center [784, 312] width 98 height 36
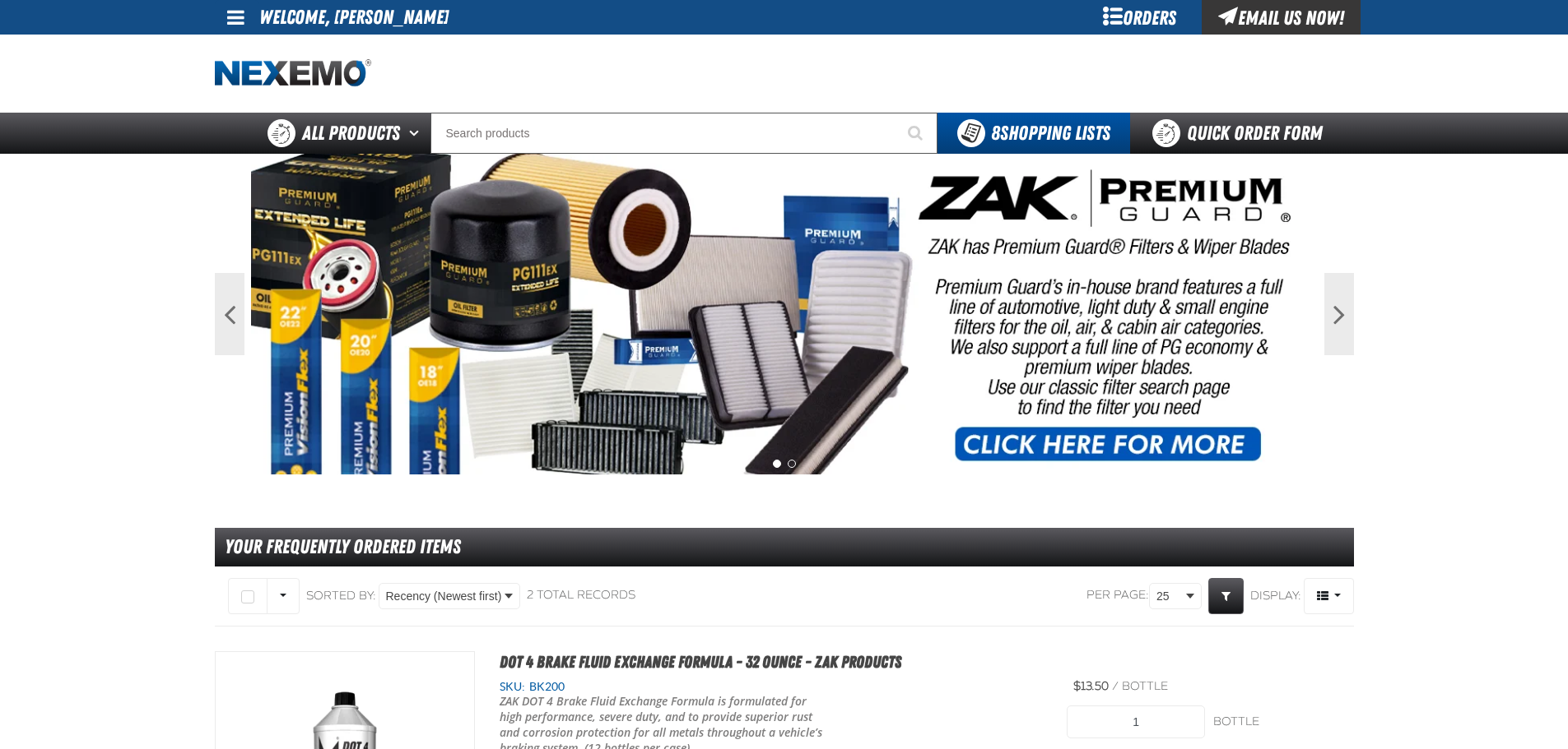
click at [223, 21] on link at bounding box center [236, 17] width 44 height 35
